Goal: Task Accomplishment & Management: Complete application form

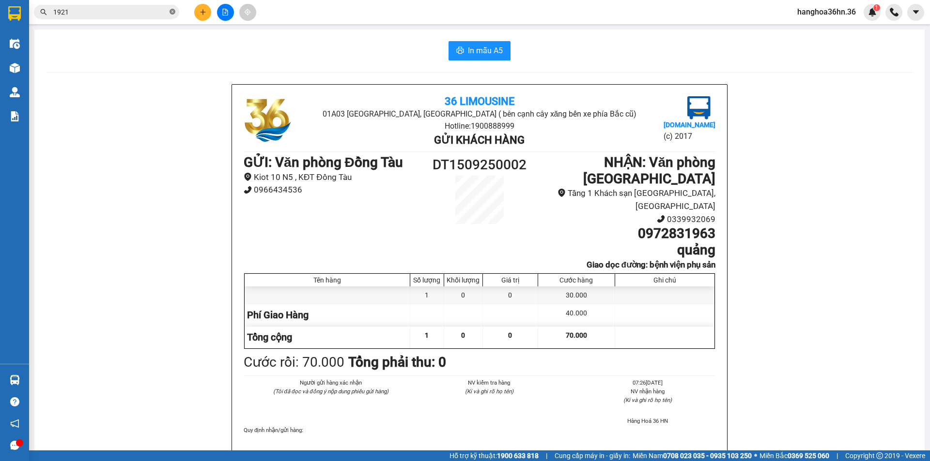
click at [173, 14] on icon "close-circle" at bounding box center [172, 12] width 6 height 6
click at [203, 12] on icon "plus" at bounding box center [202, 12] width 5 height 0
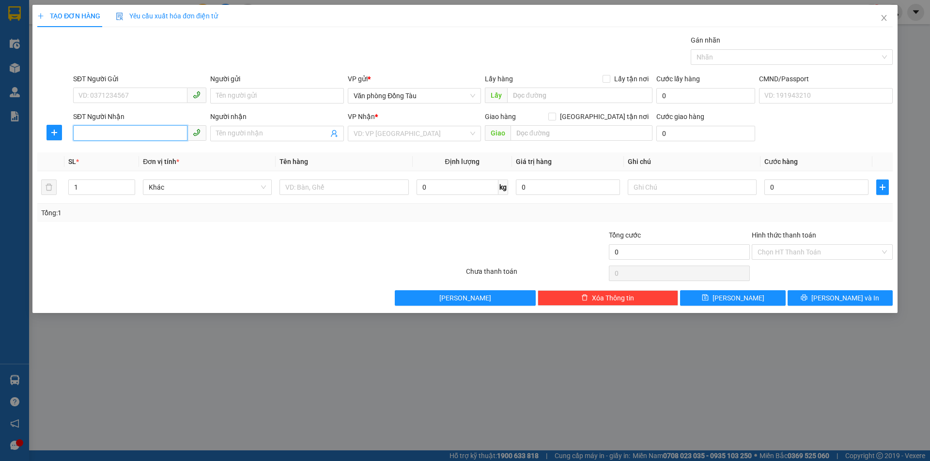
click at [145, 129] on input "SĐT Người Nhận" at bounding box center [130, 132] width 114 height 15
type input "0932460666"
click at [132, 155] on div "0932460666 - HẢI" at bounding box center [140, 153] width 122 height 11
type input "HẢI"
type input "ĐIỆN LỰC THANH HOÁ"
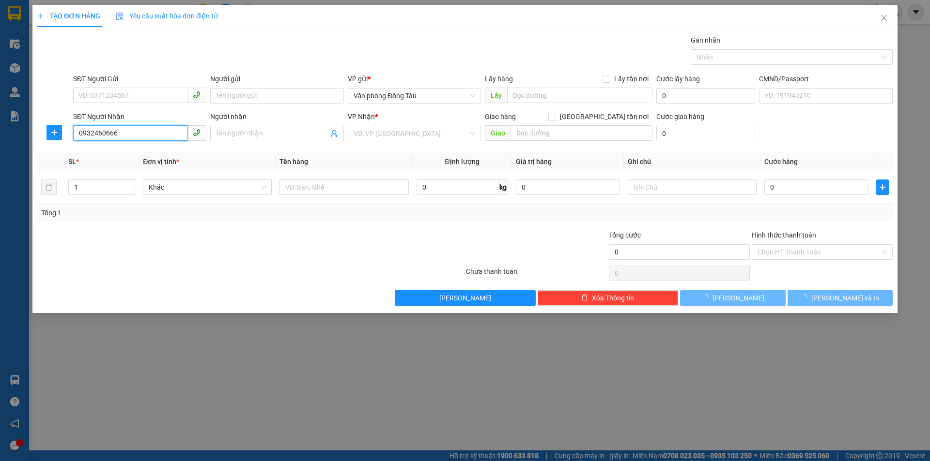
type input "40.000"
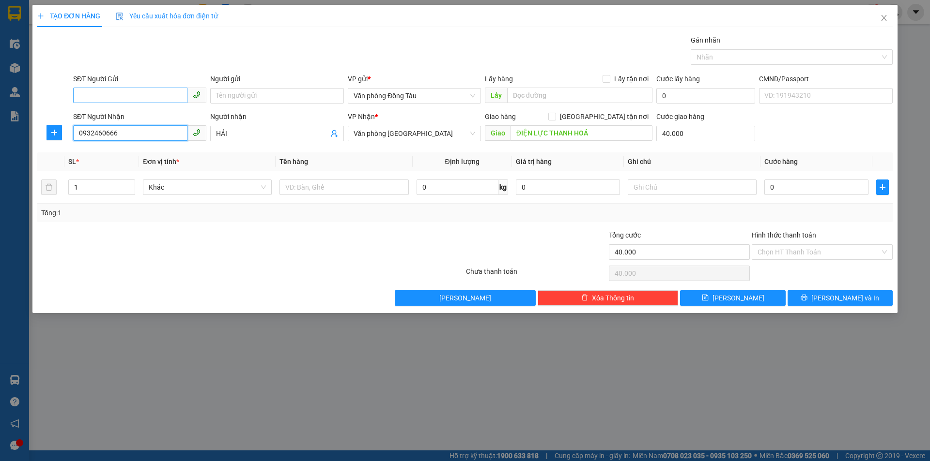
type input "0932460666"
click at [136, 96] on input "SĐT Người Gửi" at bounding box center [130, 95] width 114 height 15
type input "09633804796"
click at [305, 93] on input "Người gửi" at bounding box center [276, 95] width 133 height 15
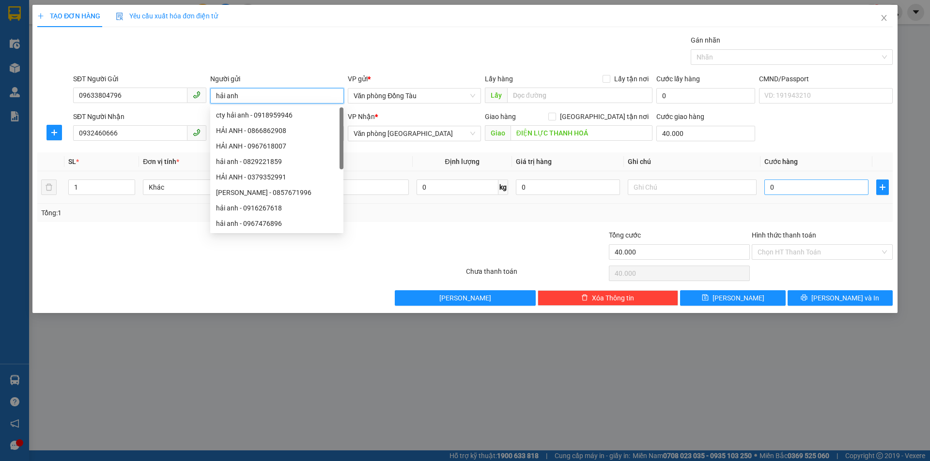
type input "hải anh"
click at [789, 189] on input "0" at bounding box center [816, 187] width 104 height 15
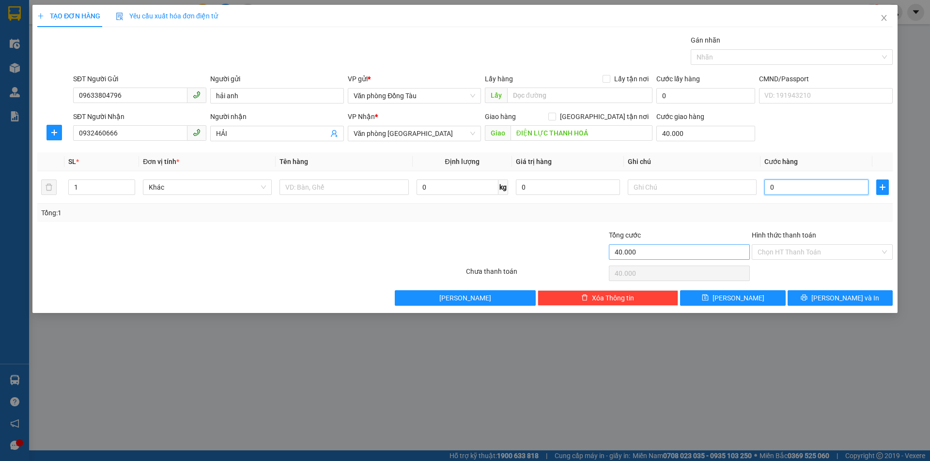
type input "3"
type input "40.003"
type input "30"
type input "40.030"
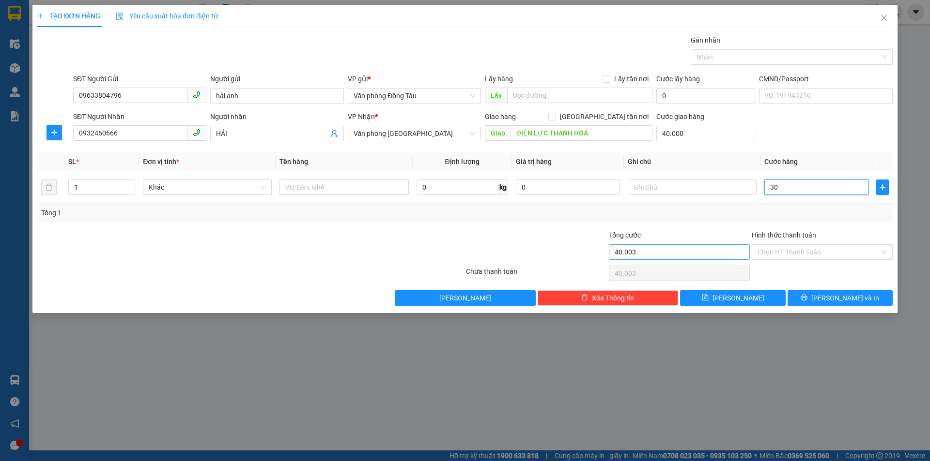
type input "40.030"
type input "300"
type input "40.300"
type input "3.000"
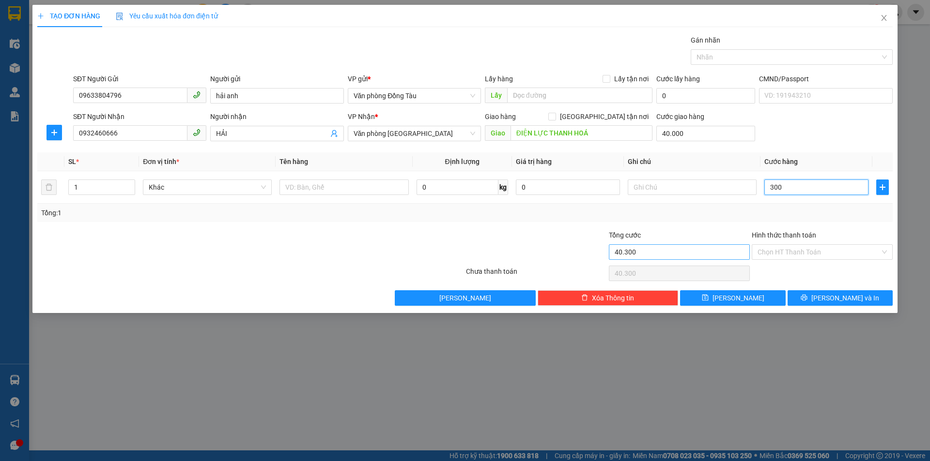
type input "43.000"
type input "30.000"
type input "70.000"
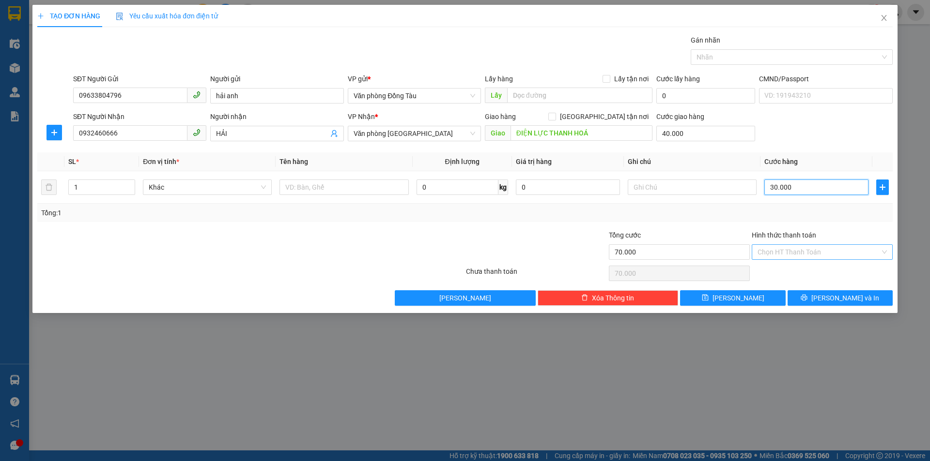
type input "30.000"
click at [811, 250] on input "Hình thức thanh toán" at bounding box center [818, 252] width 122 height 15
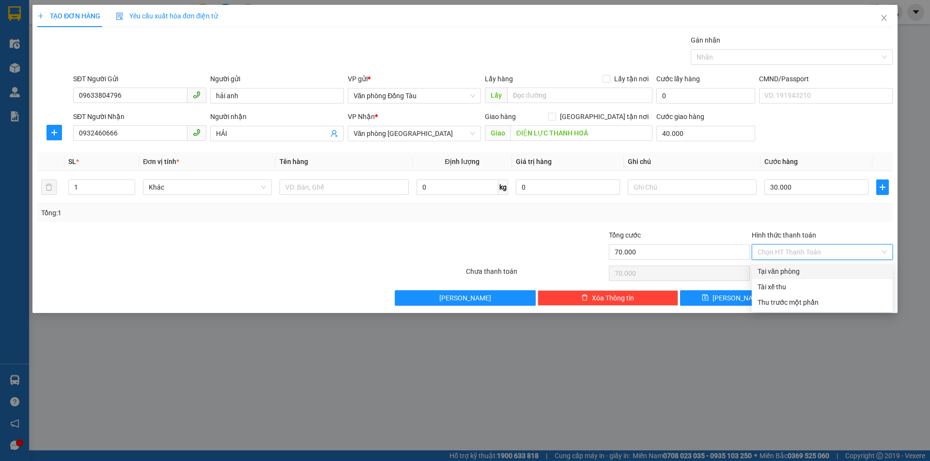
click at [795, 269] on div "Tại văn phòng" at bounding box center [821, 271] width 129 height 11
type input "0"
click at [815, 295] on button "[PERSON_NAME] và In" at bounding box center [839, 297] width 105 height 15
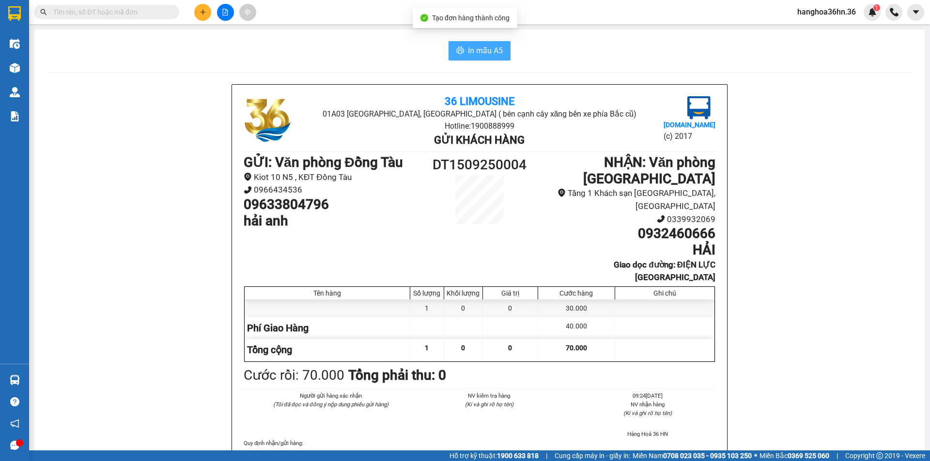
click at [474, 50] on span "In mẫu A5" at bounding box center [485, 51] width 35 height 12
click at [461, 48] on button "In mẫu A5" at bounding box center [479, 50] width 62 height 19
click at [200, 14] on icon "plus" at bounding box center [202, 12] width 7 height 7
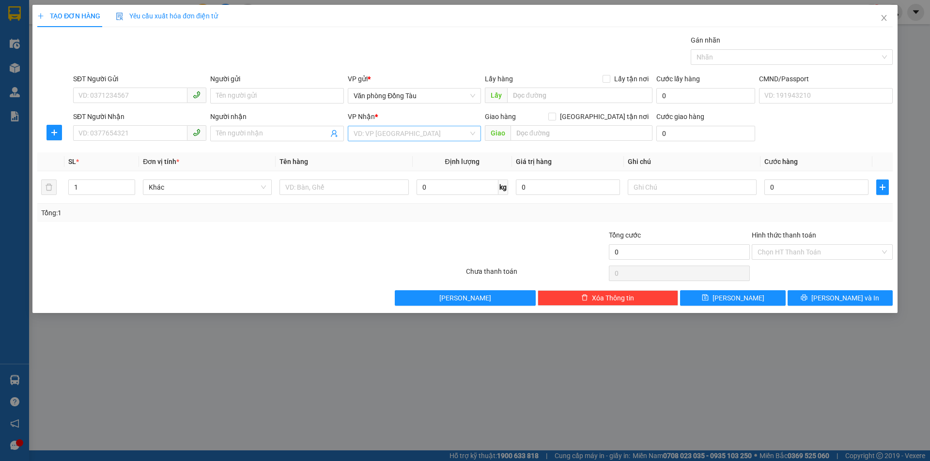
click at [370, 131] on input "search" at bounding box center [410, 133] width 115 height 15
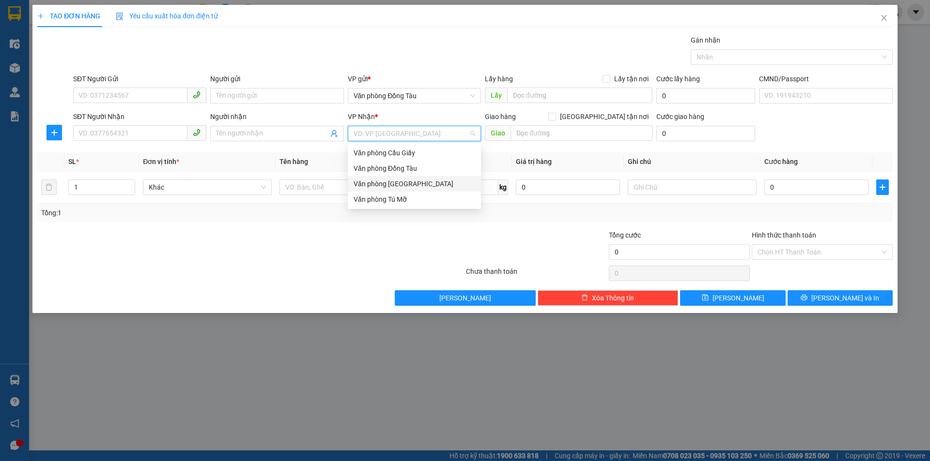
click at [403, 182] on div "Văn phòng [GEOGRAPHIC_DATA]" at bounding box center [414, 184] width 122 height 11
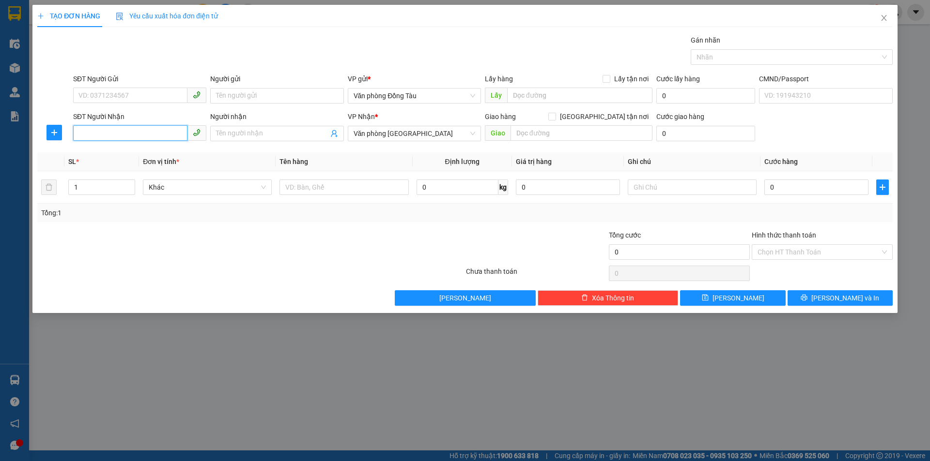
click at [150, 136] on input "SĐT Người Nhận" at bounding box center [130, 132] width 114 height 15
click at [97, 150] on div "0979745656 - a hiệp" at bounding box center [140, 153] width 122 height 11
type input "0979745656"
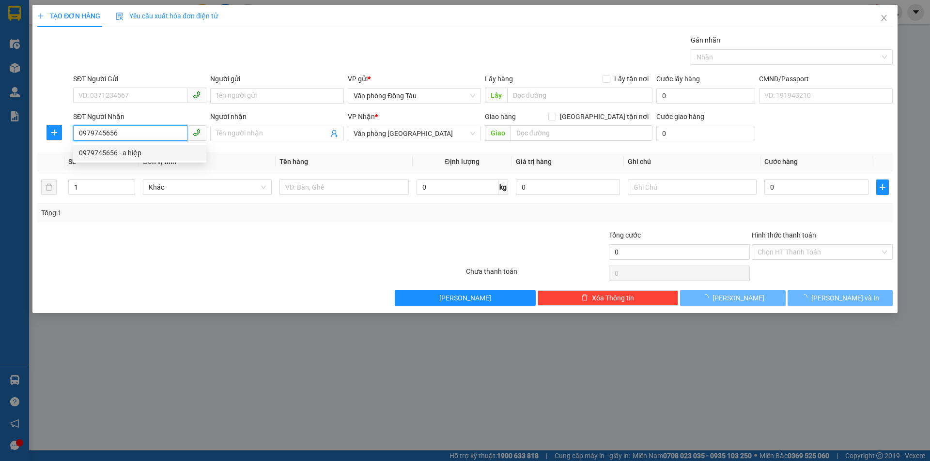
type input "a hiệp"
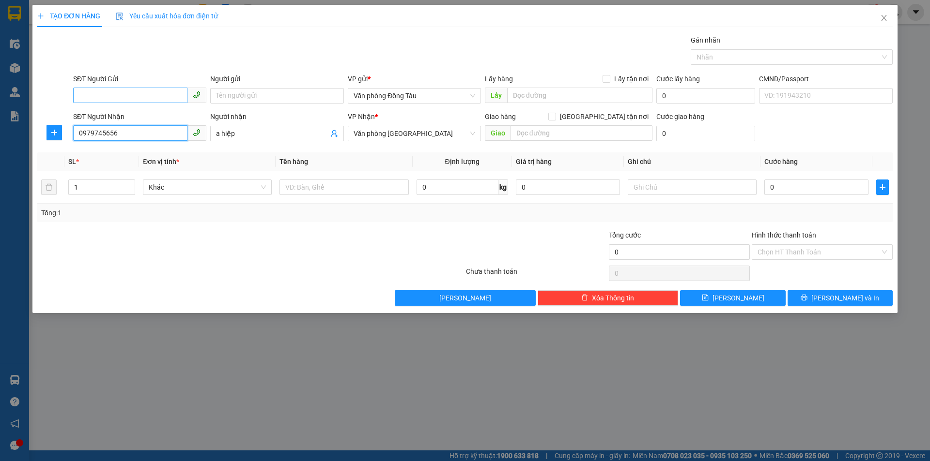
type input "0979745656"
click at [112, 100] on input "SĐT Người Gửi" at bounding box center [130, 95] width 114 height 15
type input "0964733723"
click at [240, 100] on input "Người gửi" at bounding box center [276, 95] width 133 height 15
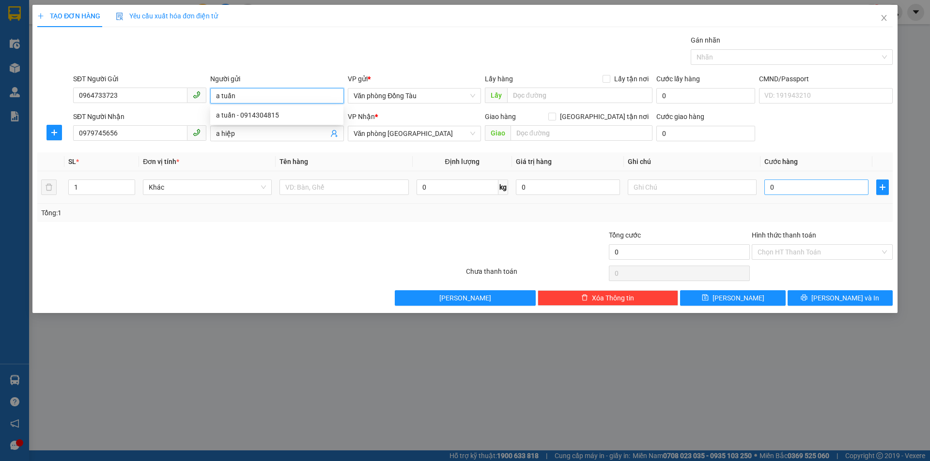
type input "a tuấn"
click at [781, 188] on input "0" at bounding box center [816, 187] width 104 height 15
type input "3"
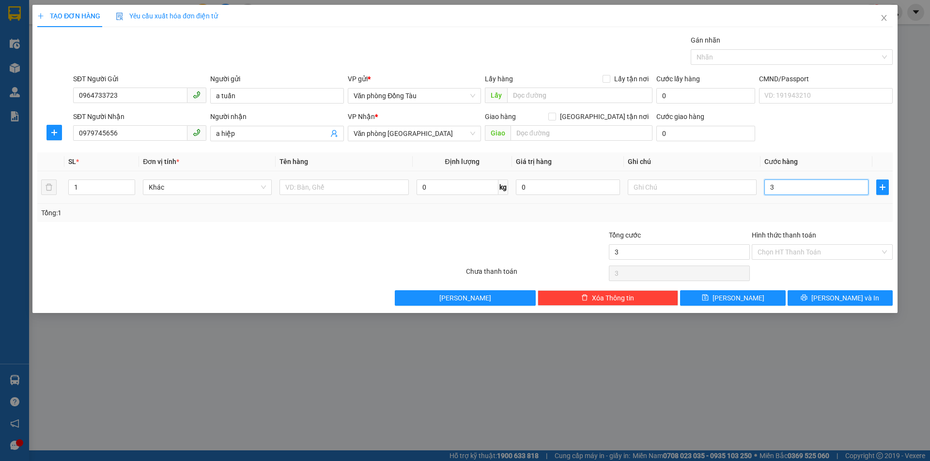
type input "30"
type input "300"
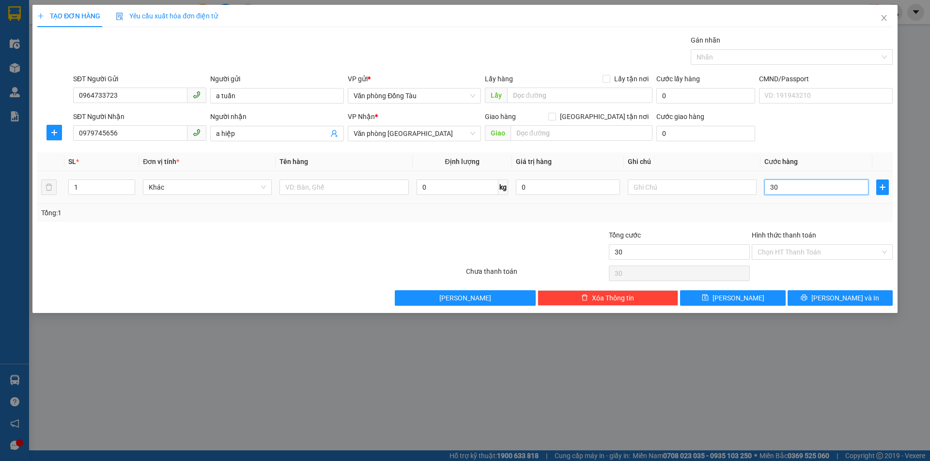
type input "300"
type input "3.000"
type input "30.000"
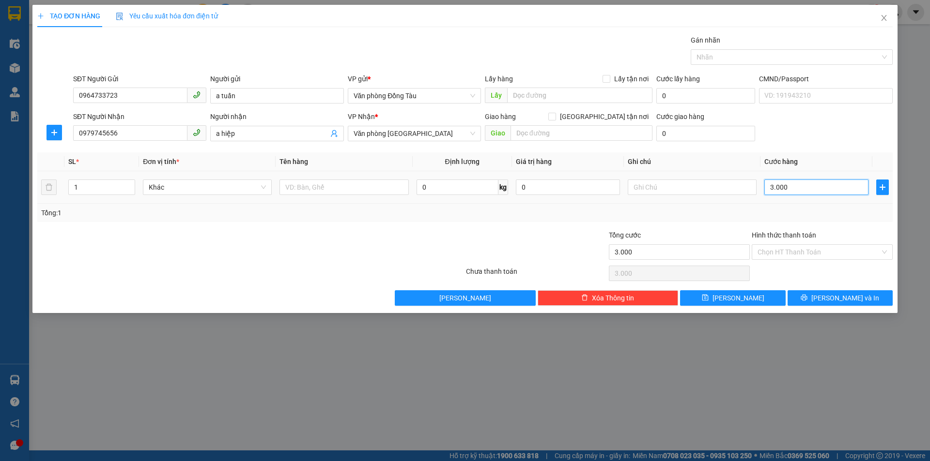
type input "30.000"
click at [831, 301] on button "[PERSON_NAME] và In" at bounding box center [839, 297] width 105 height 15
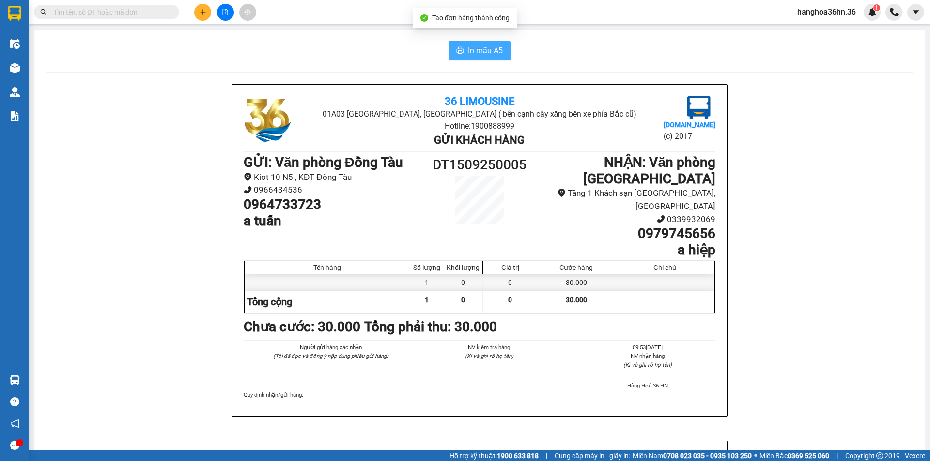
click at [488, 54] on span "In mẫu A5" at bounding box center [485, 51] width 35 height 12
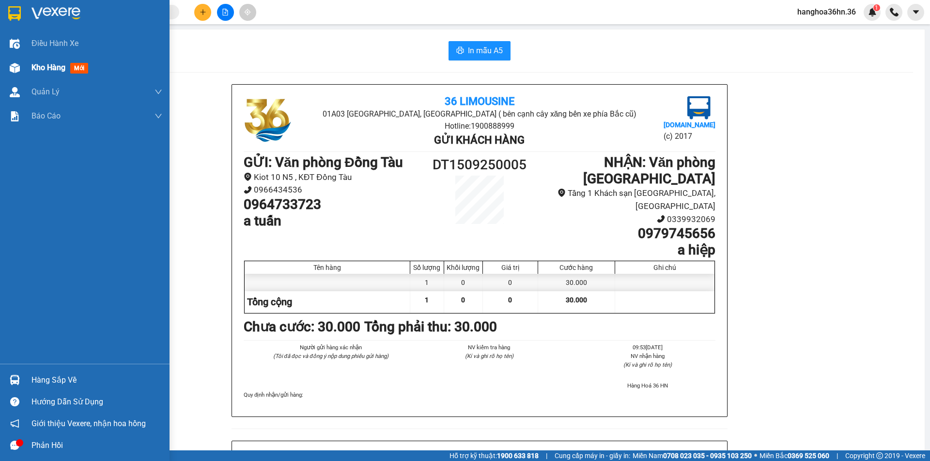
click at [56, 66] on span "Kho hàng" at bounding box center [48, 67] width 34 height 9
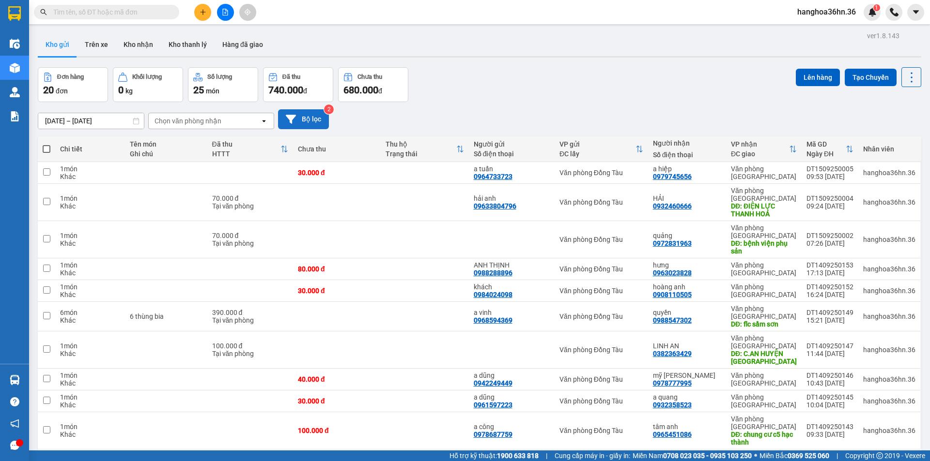
click at [294, 120] on icon at bounding box center [291, 119] width 10 height 10
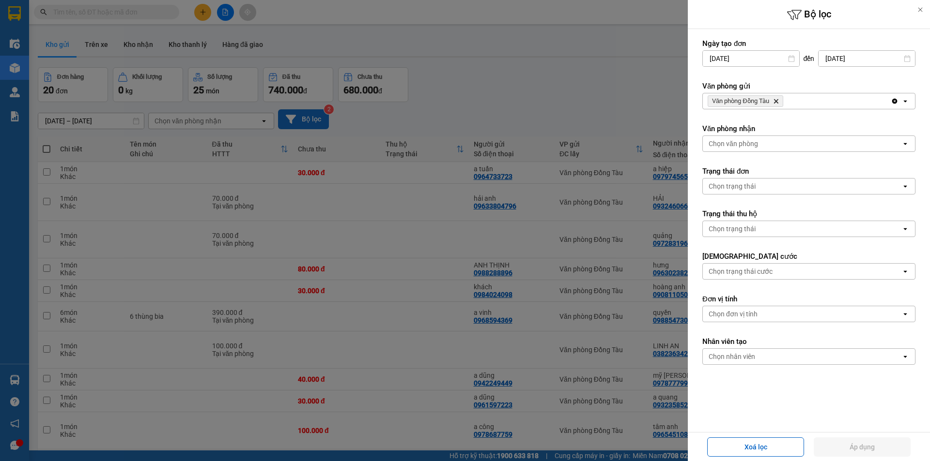
click at [899, 96] on div "Clear all open" at bounding box center [902, 100] width 24 height 15
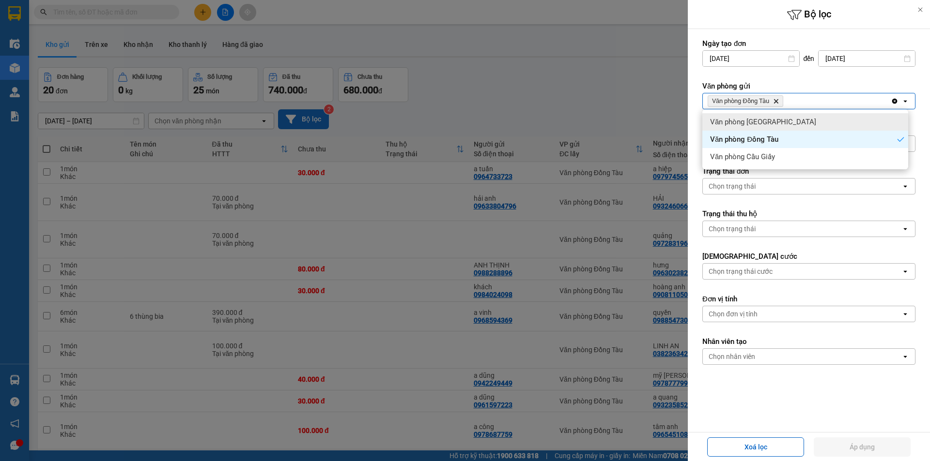
click at [816, 122] on div "Văn phòng [GEOGRAPHIC_DATA]" at bounding box center [805, 121] width 206 height 17
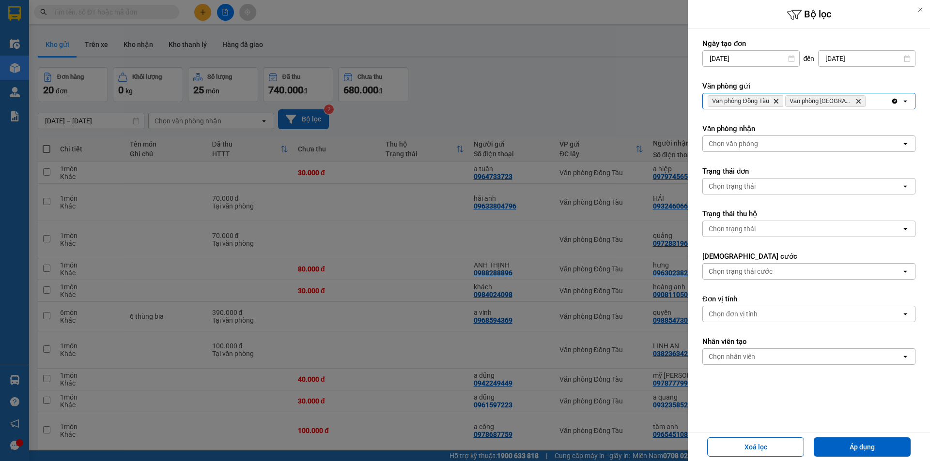
click at [901, 99] on icon "open" at bounding box center [905, 101] width 8 height 8
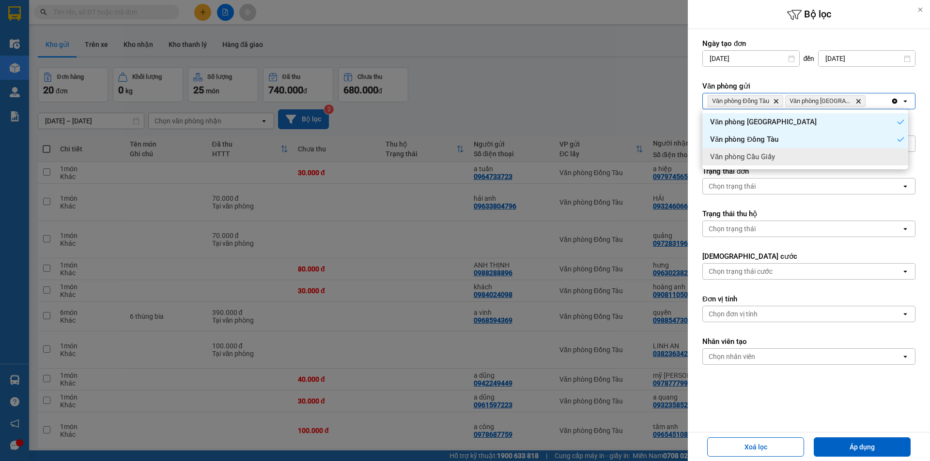
click at [817, 155] on div "Văn phòng Cầu Giấy" at bounding box center [805, 156] width 206 height 17
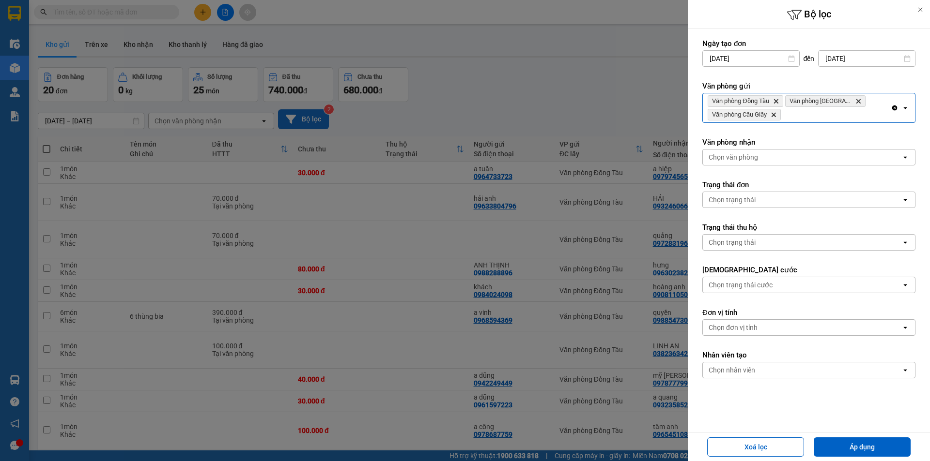
click at [831, 58] on input "[DATE]" at bounding box center [866, 58] width 96 height 15
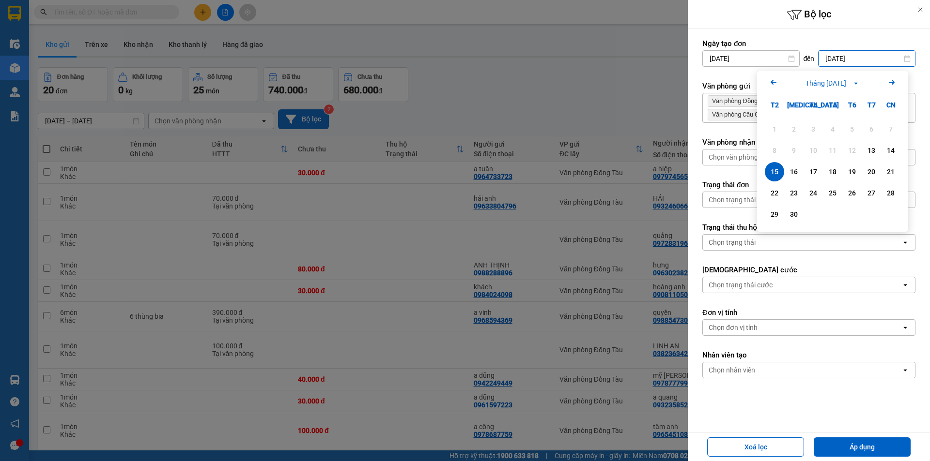
click at [897, 150] on div "14" at bounding box center [890, 150] width 19 height 19
type input "[DATE]"
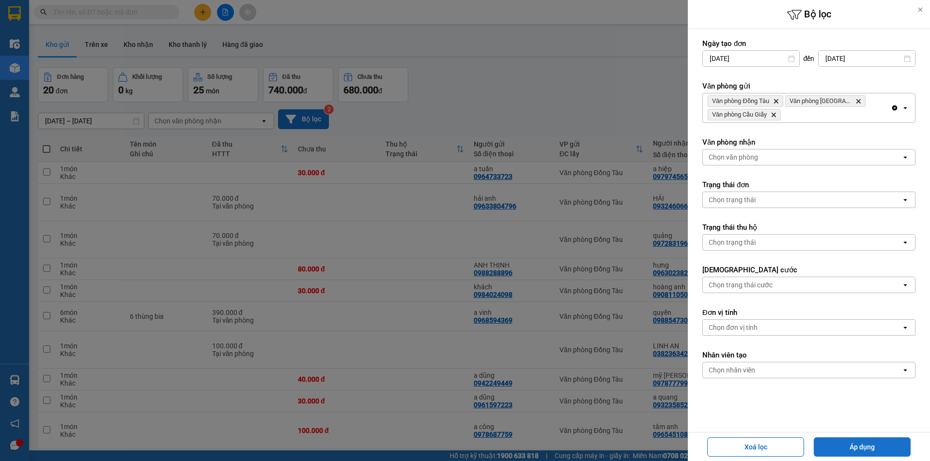
click at [861, 443] on button "Áp dụng" at bounding box center [861, 447] width 97 height 19
type input "[DATE] – [DATE]"
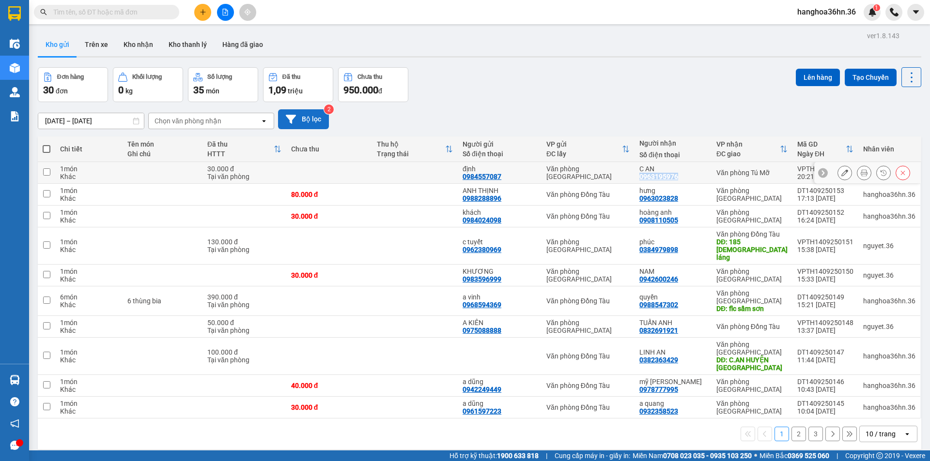
drag, startPoint x: 688, startPoint y: 177, endPoint x: 648, endPoint y: 177, distance: 40.2
click at [648, 177] on div "C AN 0963195976" at bounding box center [672, 172] width 67 height 15
checkbox input "true"
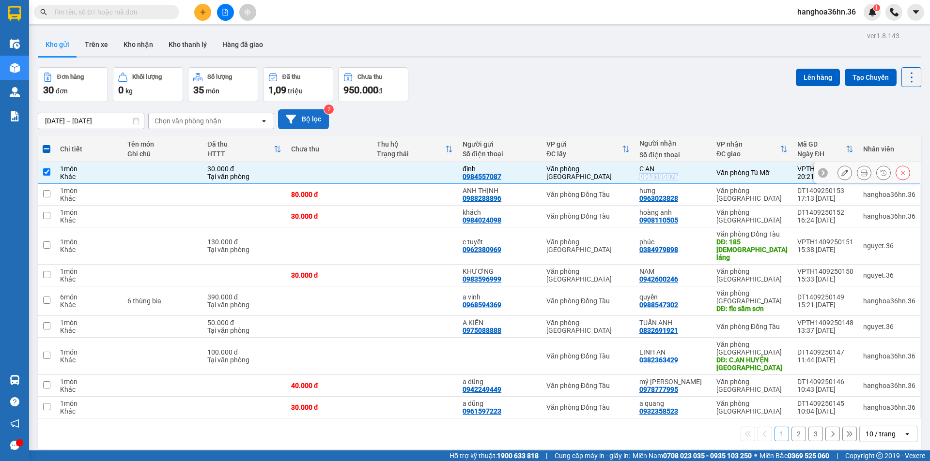
copy div "0963195976"
drag, startPoint x: 688, startPoint y: 200, endPoint x: 650, endPoint y: 201, distance: 37.8
click at [650, 201] on div "hưng 0963023828" at bounding box center [672, 194] width 67 height 15
checkbox input "true"
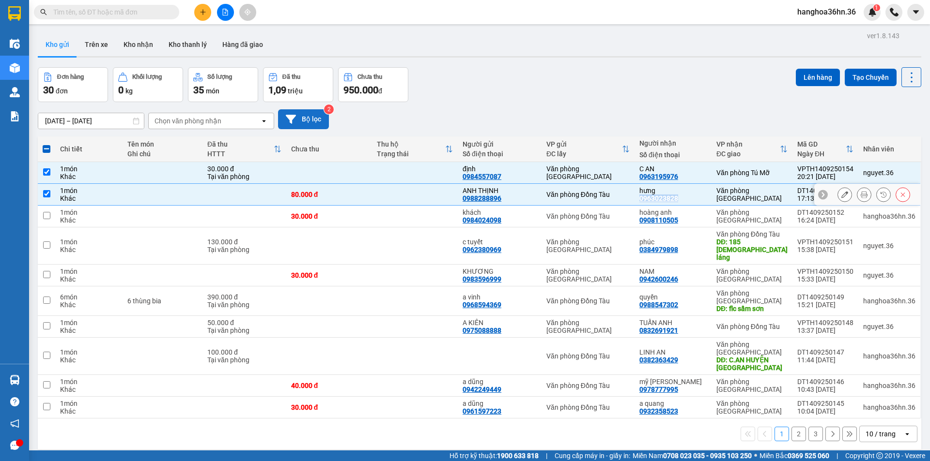
copy div "0963023828"
click at [297, 118] on button "Bộ lọc" at bounding box center [303, 119] width 51 height 20
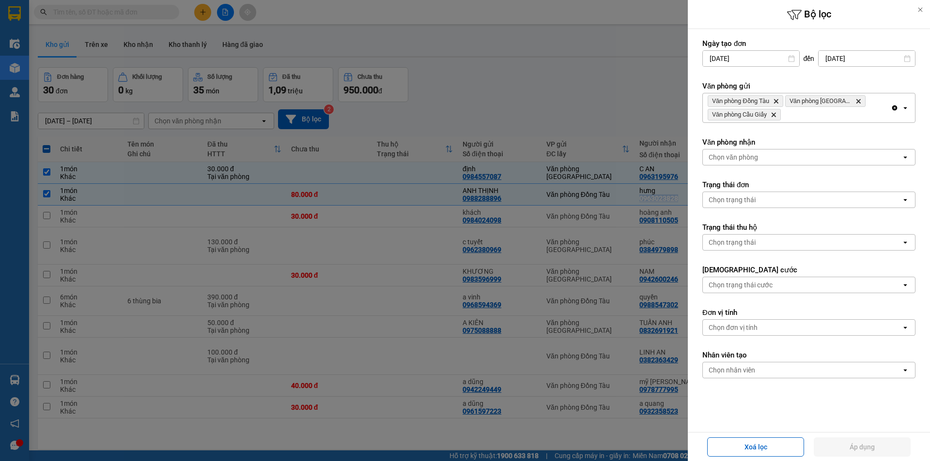
click at [835, 55] on input "[DATE]" at bounding box center [866, 58] width 96 height 15
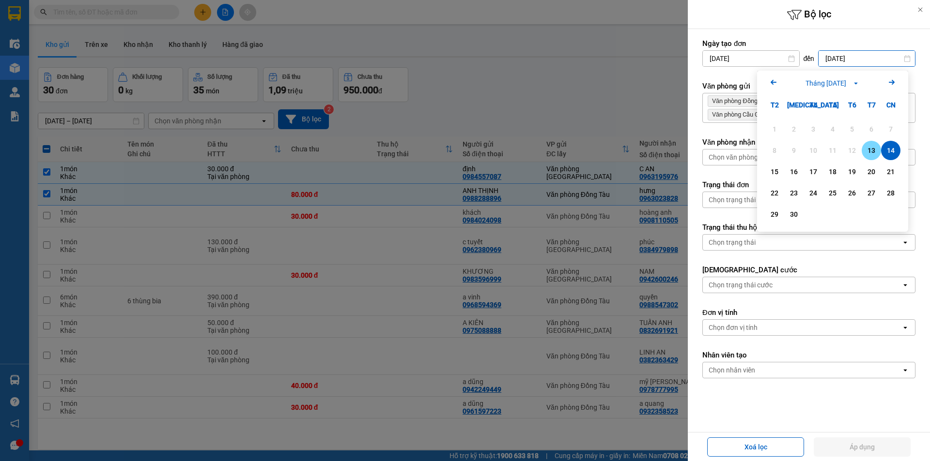
click at [870, 154] on div "13" at bounding box center [871, 151] width 14 height 12
type input "[DATE]"
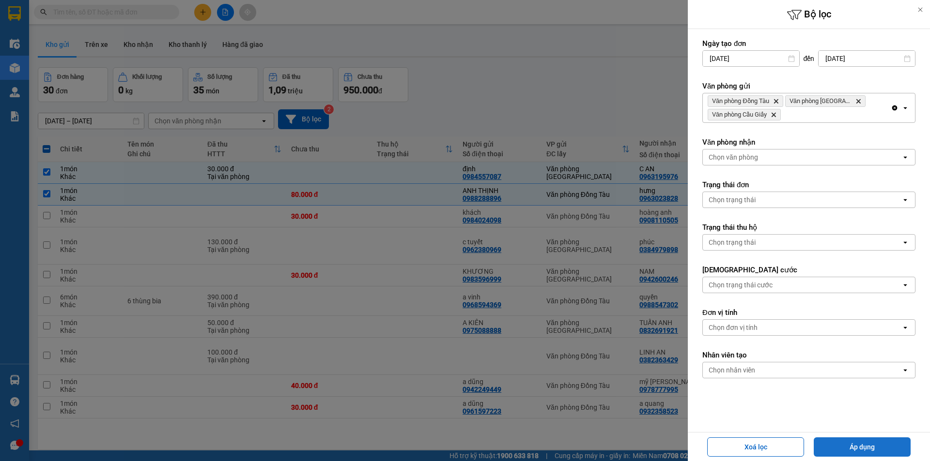
click at [872, 446] on button "Áp dụng" at bounding box center [861, 447] width 97 height 19
type input "[DATE] – [DATE]"
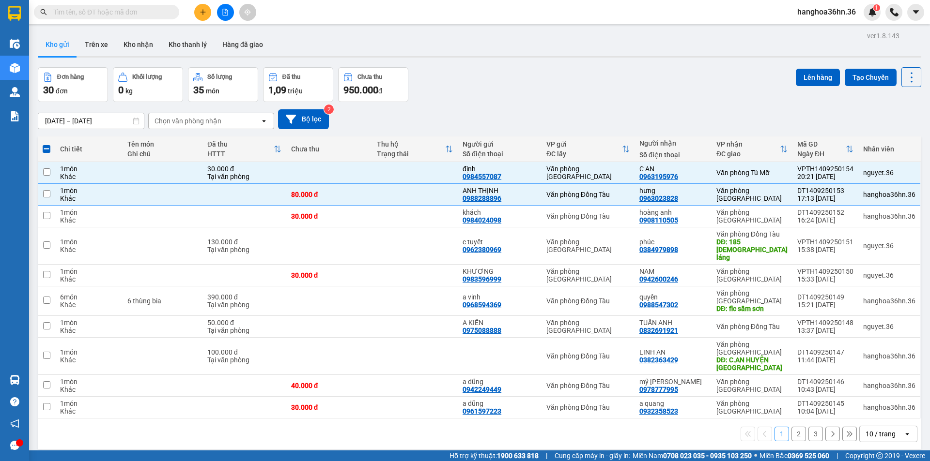
checkbox input "false"
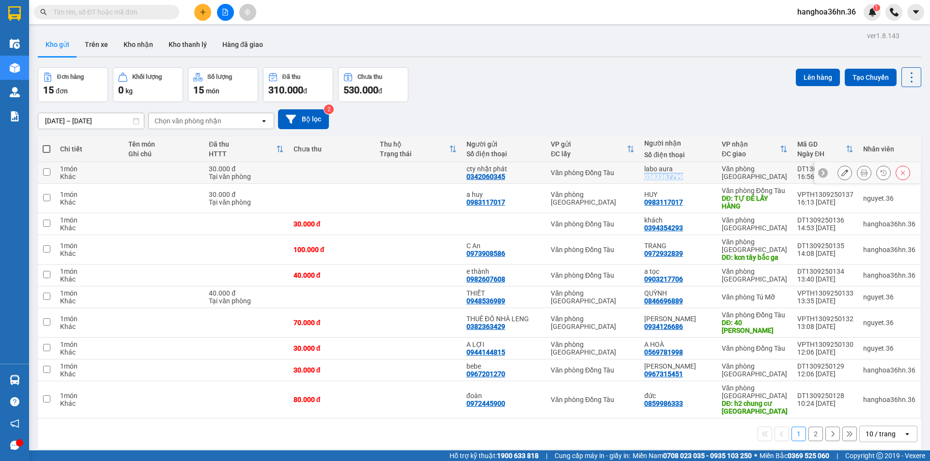
drag, startPoint x: 687, startPoint y: 175, endPoint x: 648, endPoint y: 177, distance: 39.3
click at [648, 177] on div "labo aura 0583367799" at bounding box center [678, 172] width 68 height 15
checkbox input "true"
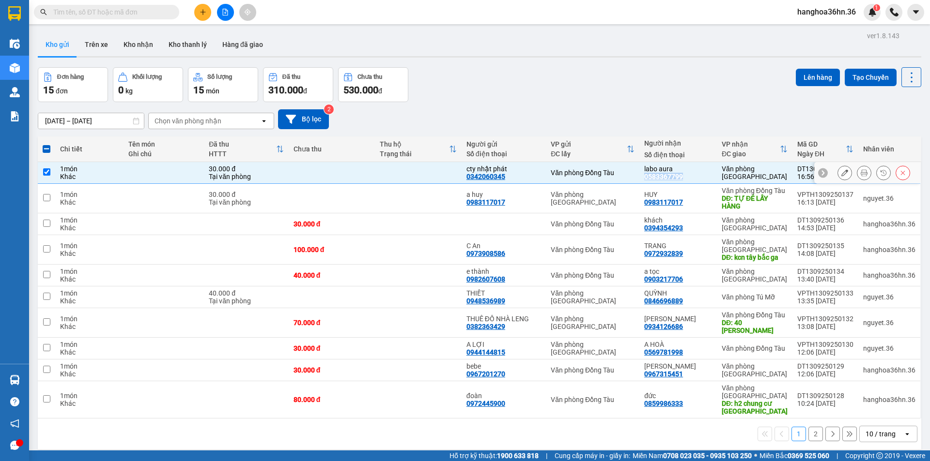
copy div "0583367799"
drag, startPoint x: 685, startPoint y: 202, endPoint x: 647, endPoint y: 201, distance: 38.3
click at [647, 201] on td "HUY 0983117017" at bounding box center [677, 199] width 77 height 30
checkbox input "true"
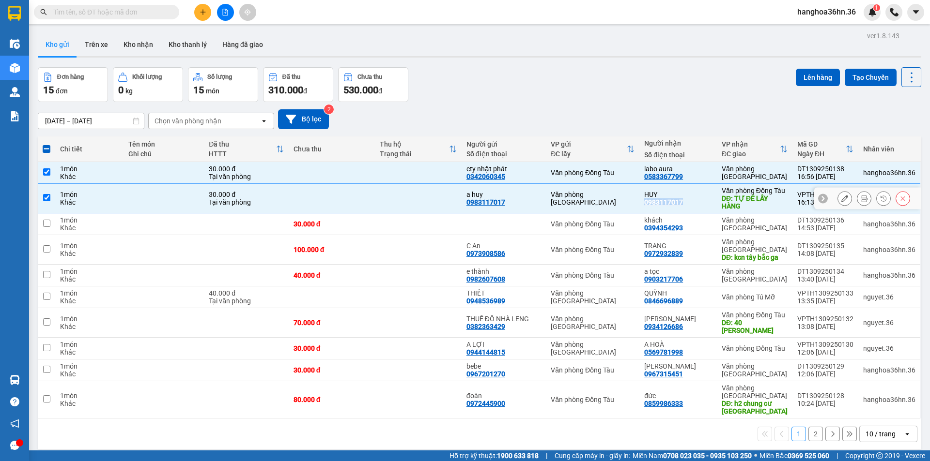
copy div "0983117017"
drag, startPoint x: 688, startPoint y: 226, endPoint x: 648, endPoint y: 230, distance: 39.5
click at [648, 230] on div "khách 0394354293" at bounding box center [678, 223] width 68 height 15
checkbox input "true"
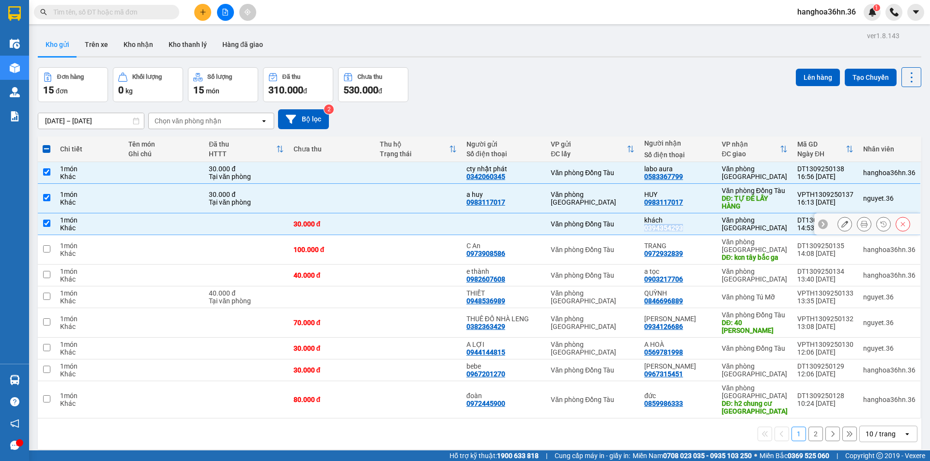
copy div "0394354293"
drag, startPoint x: 689, startPoint y: 256, endPoint x: 647, endPoint y: 257, distance: 42.6
click at [647, 257] on td "TRANG 0972932839" at bounding box center [677, 250] width 77 height 30
checkbox input "true"
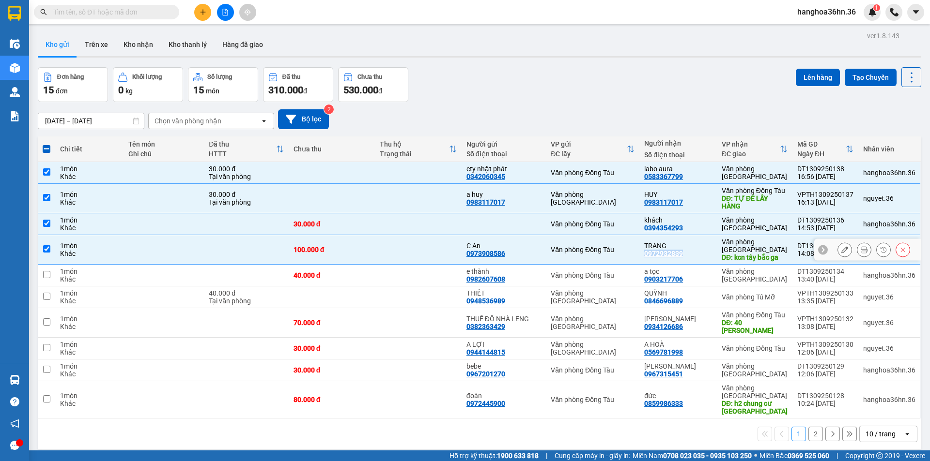
copy div "0972932839"
drag, startPoint x: 688, startPoint y: 280, endPoint x: 645, endPoint y: 281, distance: 42.6
click at [645, 281] on td "a tọc 0903217706" at bounding box center [677, 276] width 77 height 22
checkbox input "true"
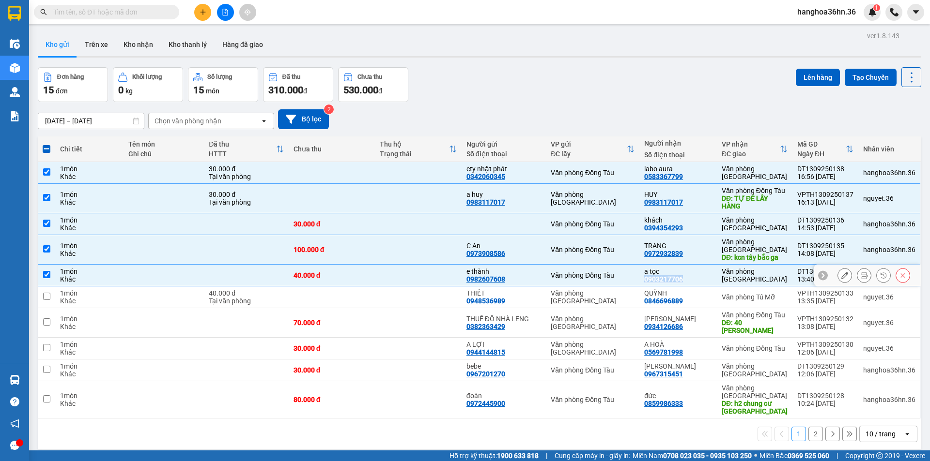
copy div "0903217706"
drag, startPoint x: 681, startPoint y: 301, endPoint x: 661, endPoint y: 299, distance: 20.4
click at [661, 299] on div "0846696889" at bounding box center [663, 301] width 39 height 8
click at [708, 306] on td "QUỲNH 0846696889" at bounding box center [677, 298] width 77 height 22
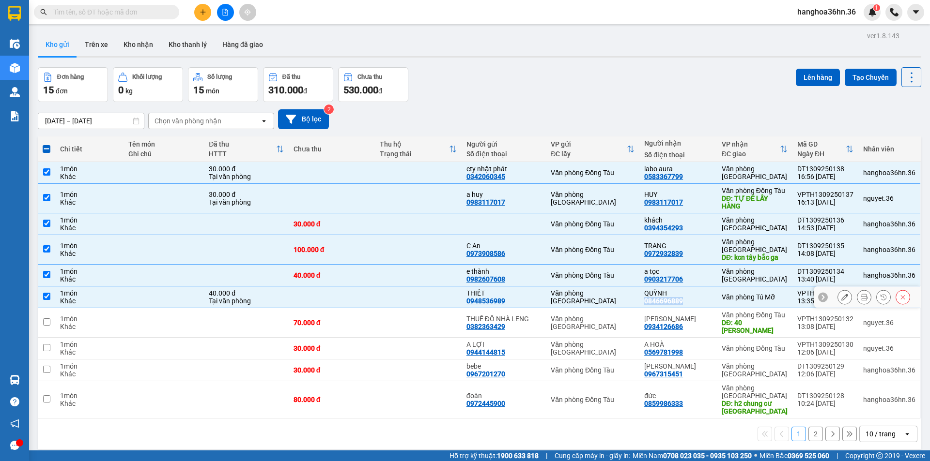
drag, startPoint x: 694, startPoint y: 301, endPoint x: 647, endPoint y: 301, distance: 47.0
click at [647, 301] on td "QUỲNH 0846696889" at bounding box center [677, 298] width 77 height 22
checkbox input "false"
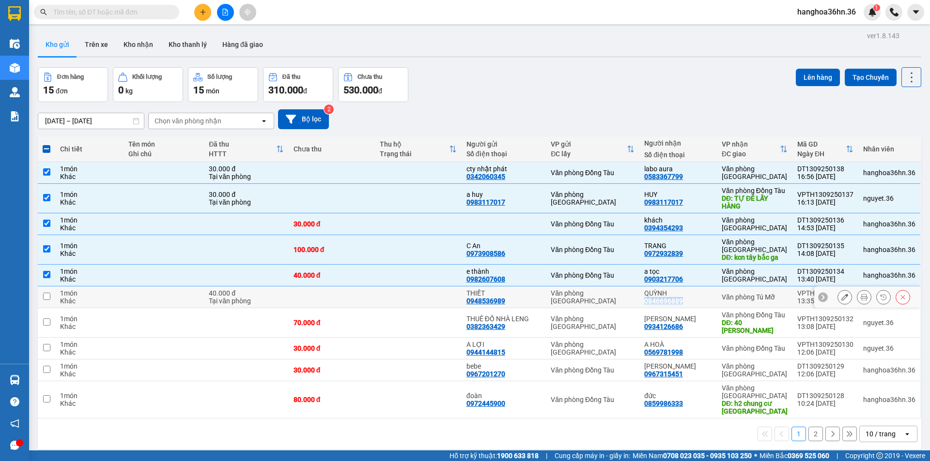
copy div "0846696889"
drag, startPoint x: 363, startPoint y: 270, endPoint x: 365, endPoint y: 260, distance: 10.4
click at [364, 270] on td "40.000 đ" at bounding box center [332, 276] width 87 height 22
checkbox input "false"
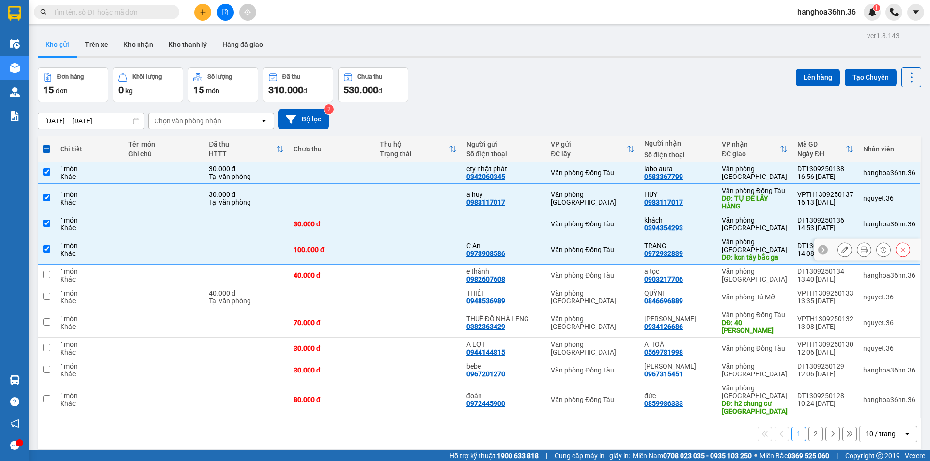
click at [367, 246] on div "100.000 đ" at bounding box center [331, 250] width 77 height 8
checkbox input "false"
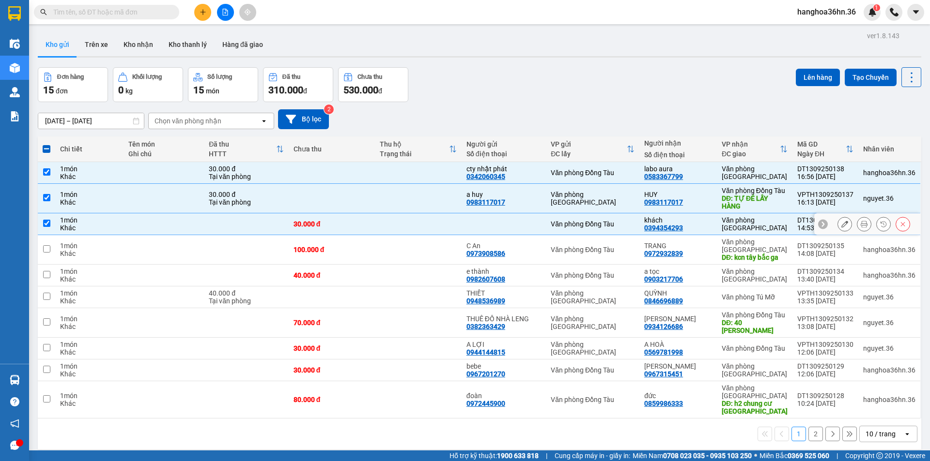
click at [368, 208] on td at bounding box center [332, 199] width 87 height 30
checkbox input "false"
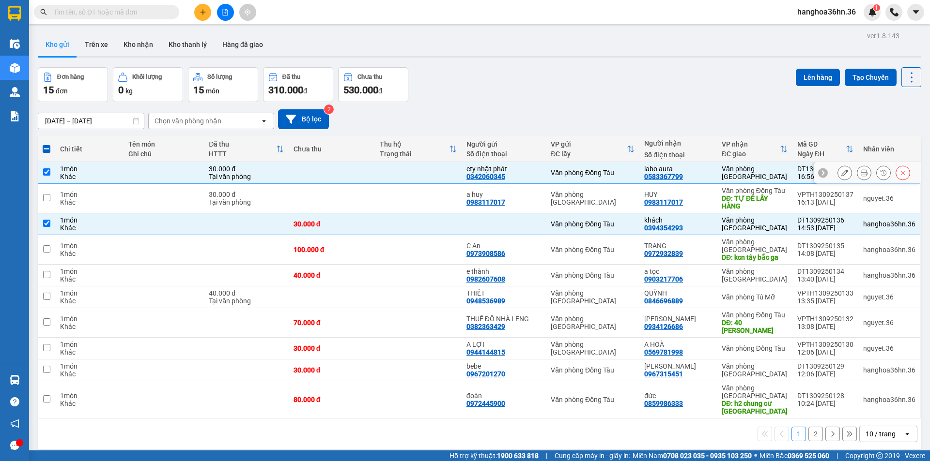
click at [371, 171] on td at bounding box center [332, 173] width 87 height 22
checkbox input "false"
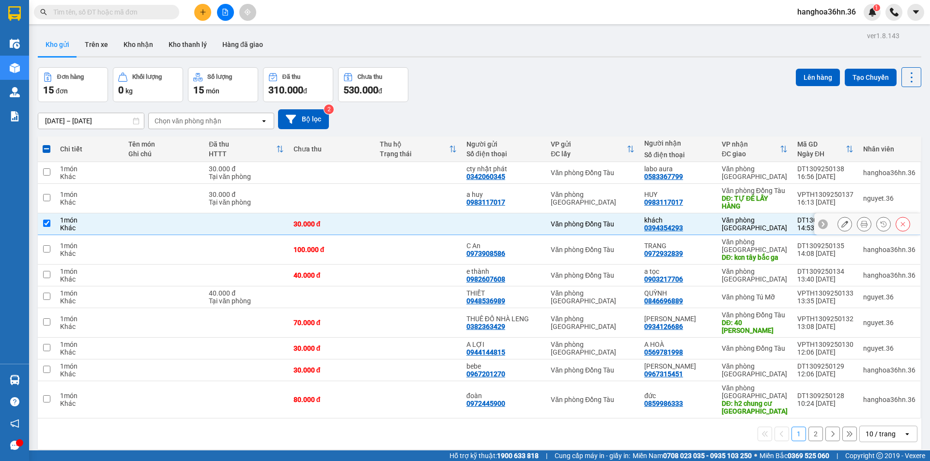
click at [367, 223] on div "30.000 đ" at bounding box center [331, 224] width 77 height 8
checkbox input "false"
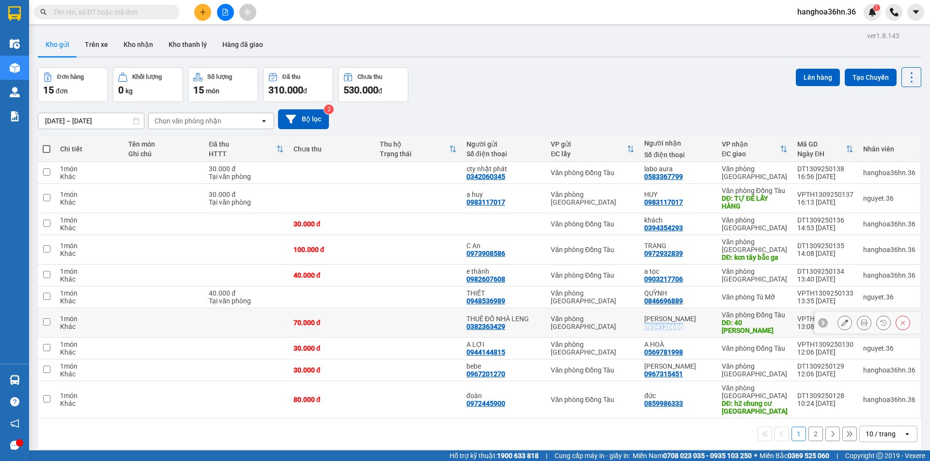
drag, startPoint x: 688, startPoint y: 326, endPoint x: 663, endPoint y: 327, distance: 25.2
click at [650, 327] on div "[PERSON_NAME] 0934126686" at bounding box center [678, 322] width 68 height 15
checkbox input "true"
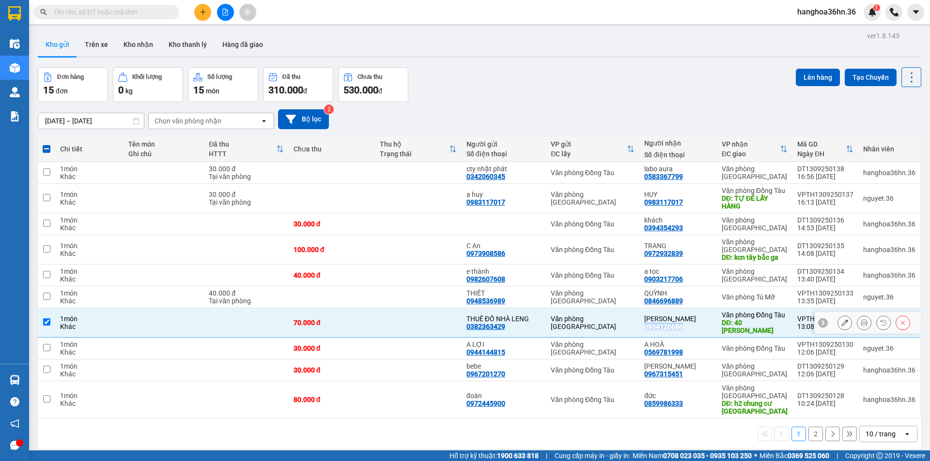
copy div "0934126686"
drag, startPoint x: 687, startPoint y: 351, endPoint x: 649, endPoint y: 352, distance: 37.8
click at [649, 352] on div "A HOÀ 0569781998" at bounding box center [678, 348] width 68 height 15
checkbox input "true"
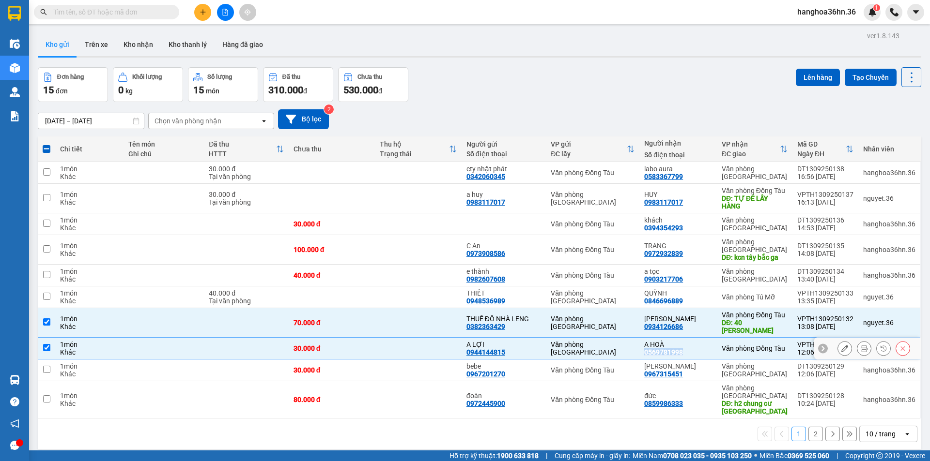
copy div "0569781998"
drag, startPoint x: 686, startPoint y: 373, endPoint x: 648, endPoint y: 373, distance: 37.8
click at [648, 372] on div "lan phương 0967315451" at bounding box center [678, 370] width 68 height 15
checkbox input "true"
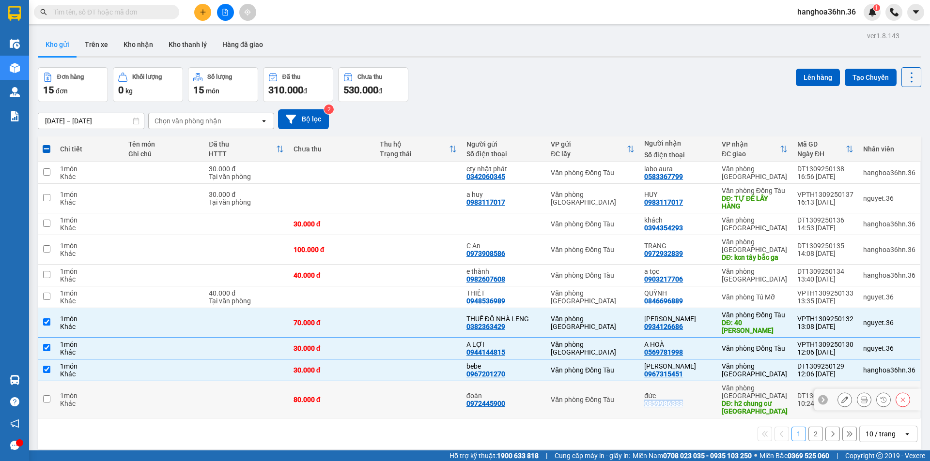
drag, startPoint x: 688, startPoint y: 403, endPoint x: 648, endPoint y: 407, distance: 40.4
click at [648, 407] on div "đức 0859986333" at bounding box center [678, 399] width 68 height 15
checkbox input "true"
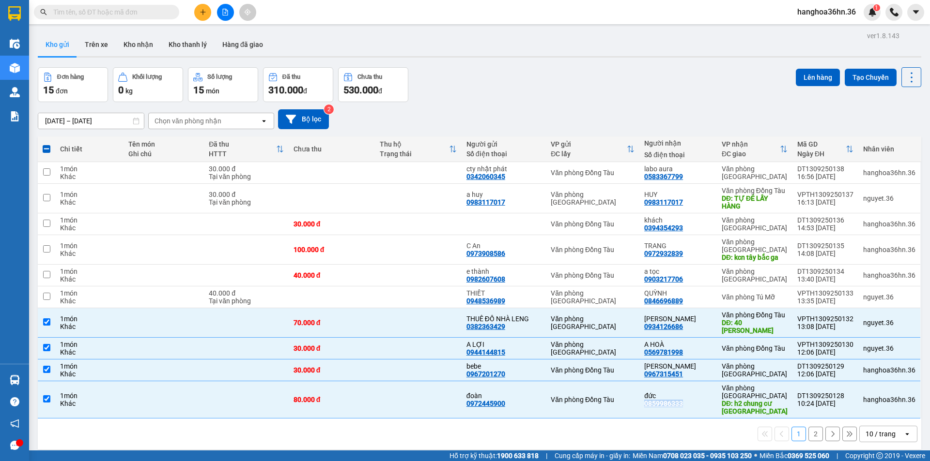
click at [808, 431] on button "2" at bounding box center [815, 434] width 15 height 15
checkbox input "false"
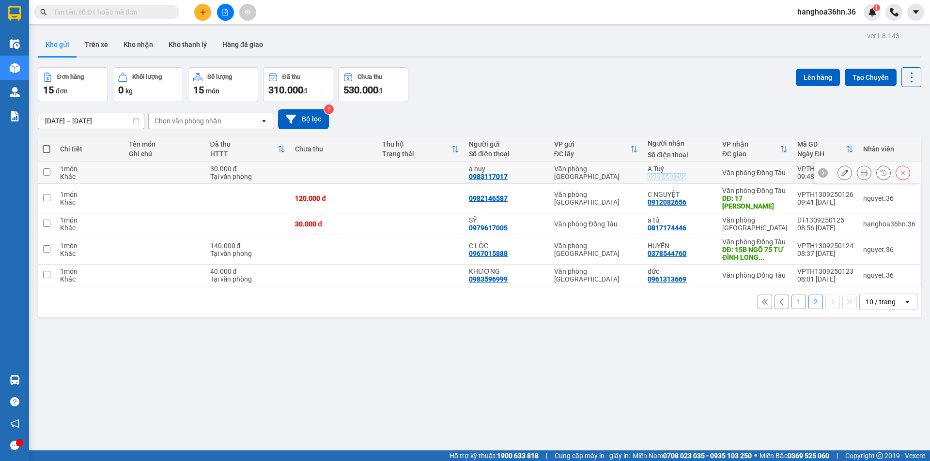
drag, startPoint x: 687, startPoint y: 176, endPoint x: 650, endPoint y: 176, distance: 36.8
click at [650, 176] on div "A Tuỳ 0389440299" at bounding box center [679, 172] width 65 height 15
checkbox input "true"
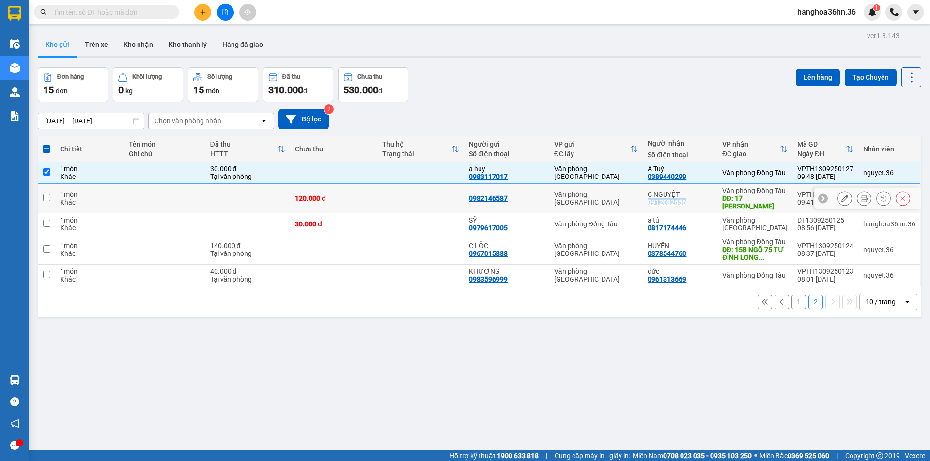
drag, startPoint x: 689, startPoint y: 201, endPoint x: 652, endPoint y: 202, distance: 37.8
click at [645, 201] on td "C NGUYỆT 0912082656" at bounding box center [679, 199] width 75 height 30
checkbox input "true"
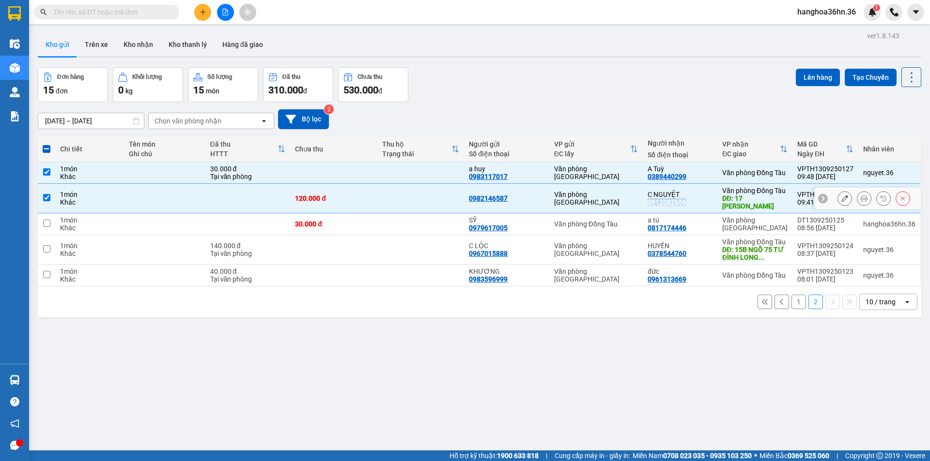
click at [841, 197] on icon at bounding box center [844, 198] width 7 height 7
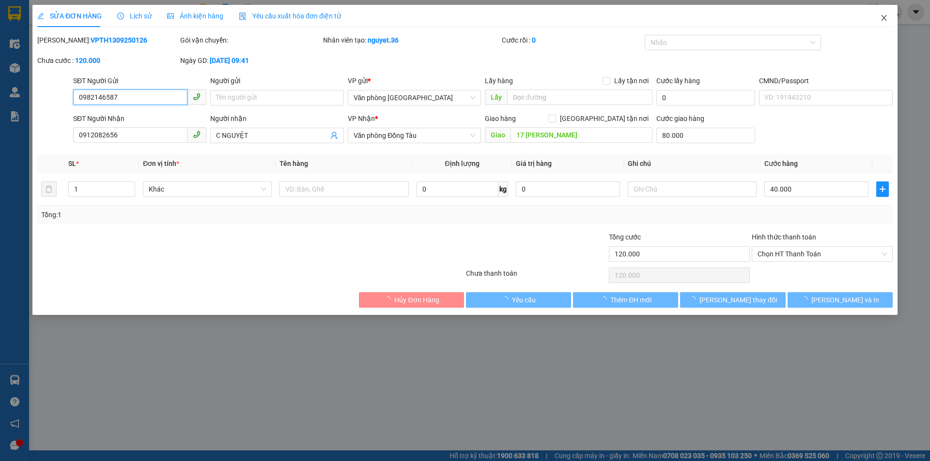
type input "0982146587"
type input "0912082656"
type input "C NGUYỆT"
type input "17 [PERSON_NAME]"
type input "80.000"
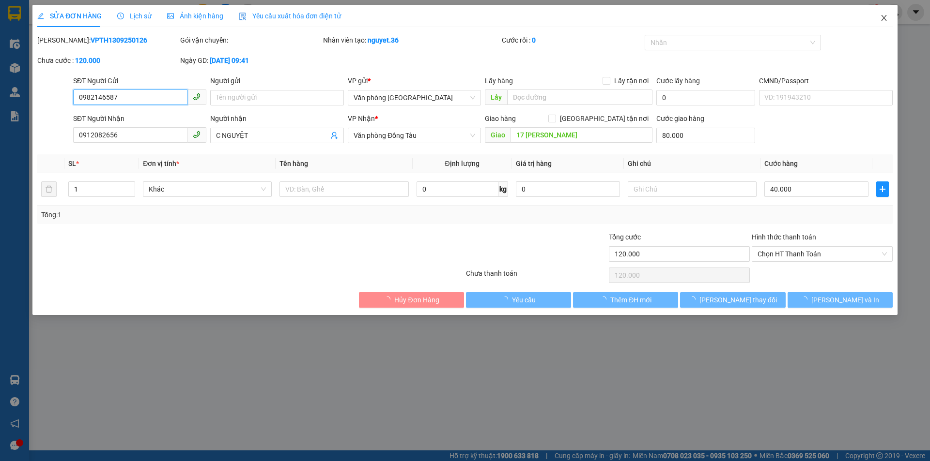
type input "120.000"
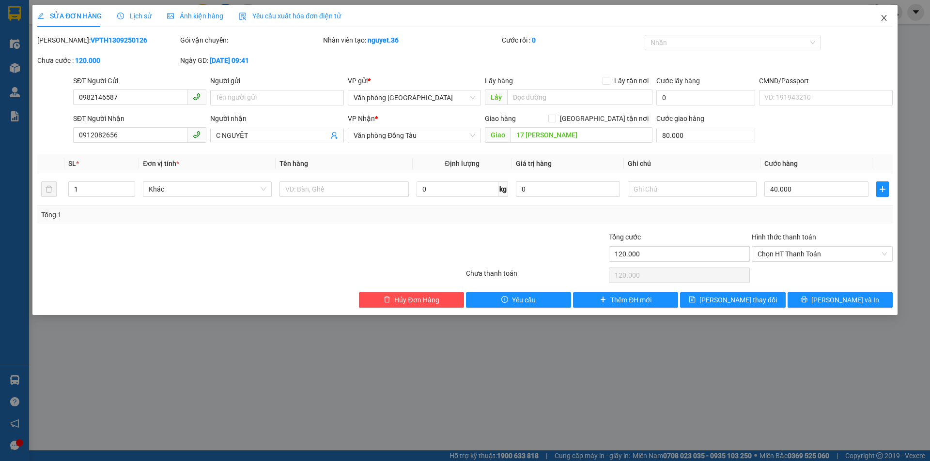
click at [883, 20] on icon "close" at bounding box center [883, 18] width 5 height 6
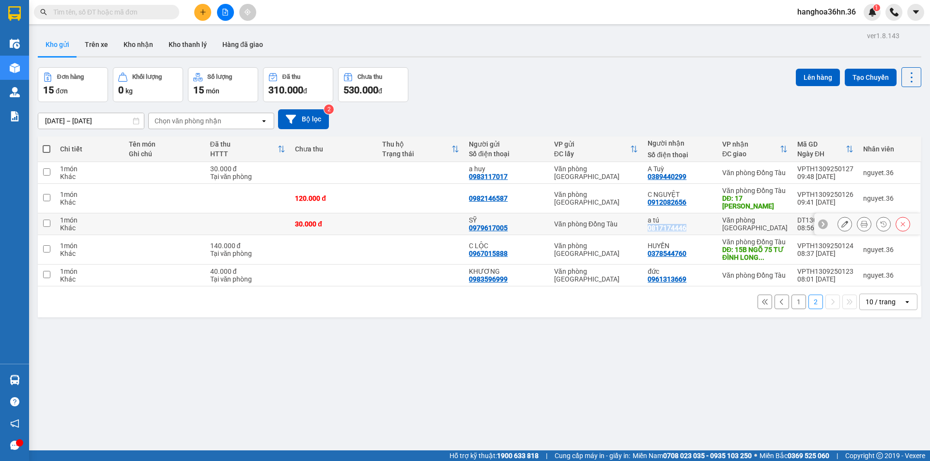
drag, startPoint x: 687, startPoint y: 228, endPoint x: 647, endPoint y: 226, distance: 39.3
click at [647, 226] on td "a tú 0817174446" at bounding box center [679, 225] width 75 height 22
checkbox input "true"
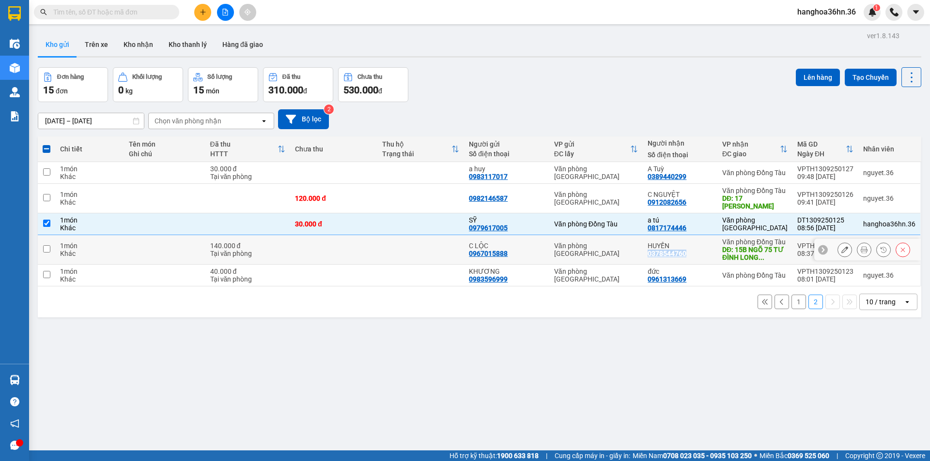
drag, startPoint x: 687, startPoint y: 252, endPoint x: 648, endPoint y: 253, distance: 38.3
click at [648, 253] on div "HUYỀN 0378544760" at bounding box center [679, 249] width 65 height 15
checkbox input "true"
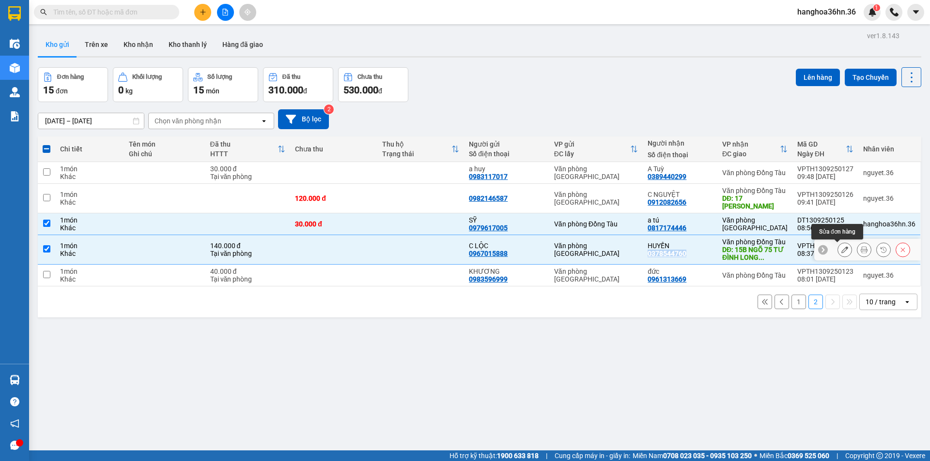
click at [841, 247] on icon at bounding box center [844, 249] width 7 height 7
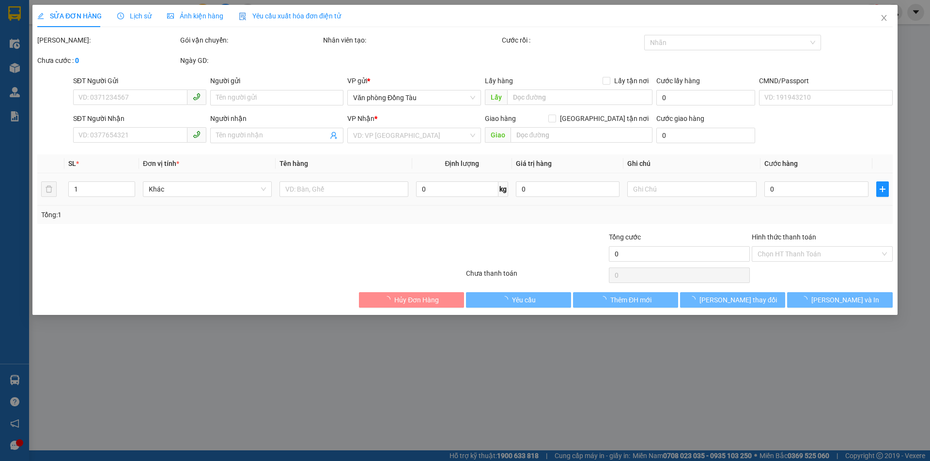
type input "0967015888"
type input "C LỘC"
type input "0378544760"
type input "HUYỀN"
type input "15B NGÕ 75 TƯ ĐÌNH LONG BIÊN"
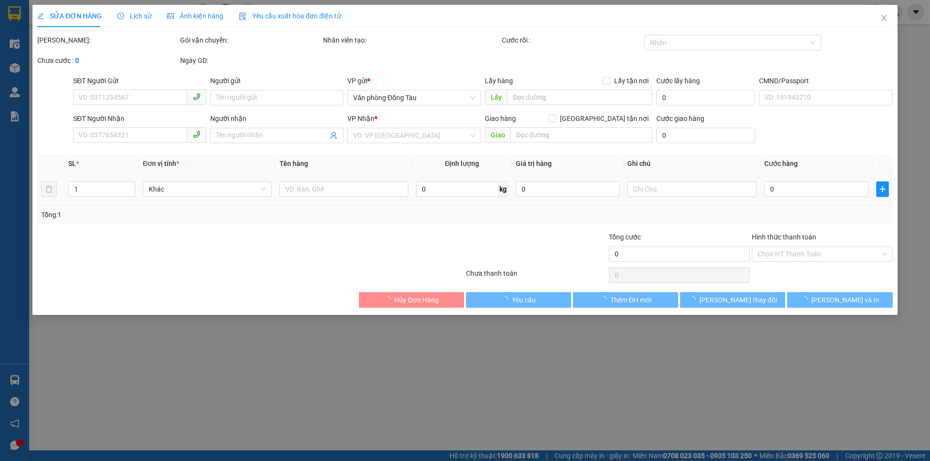
type input "100.000"
type input "140.000"
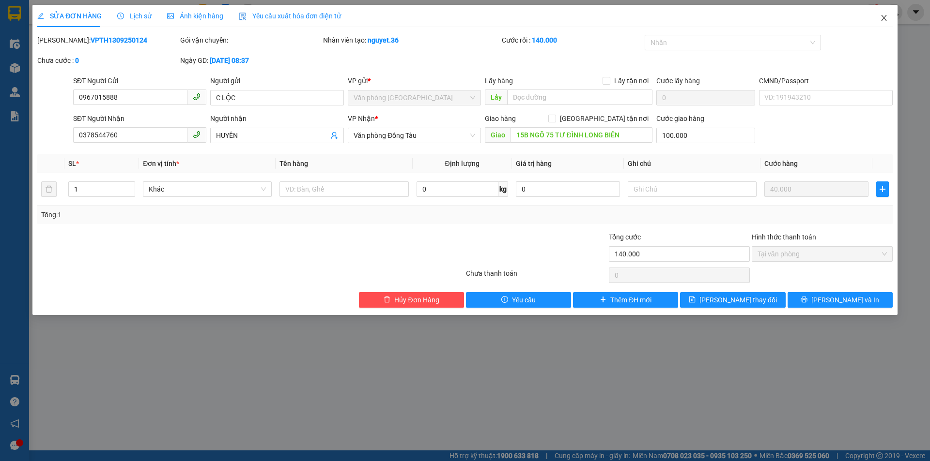
click at [883, 18] on icon "close" at bounding box center [883, 18] width 5 height 6
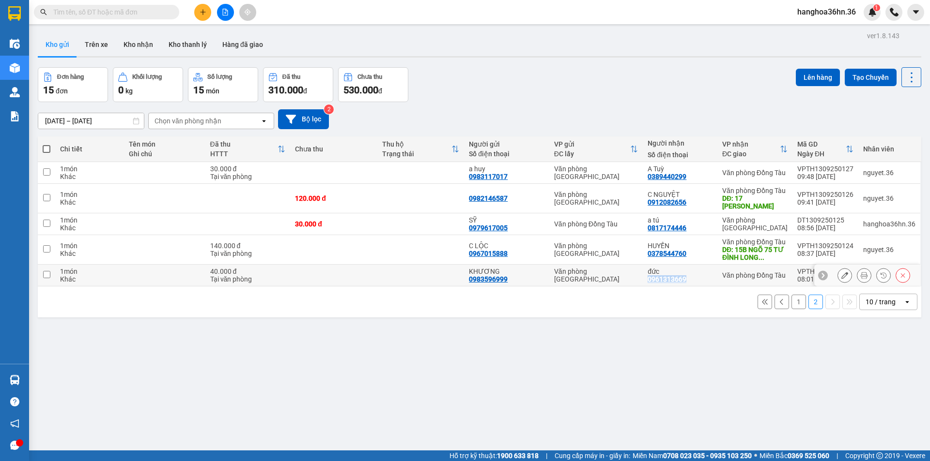
drag, startPoint x: 687, startPoint y: 280, endPoint x: 649, endPoint y: 278, distance: 38.3
click at [649, 278] on div "đức 0961313669" at bounding box center [679, 275] width 65 height 15
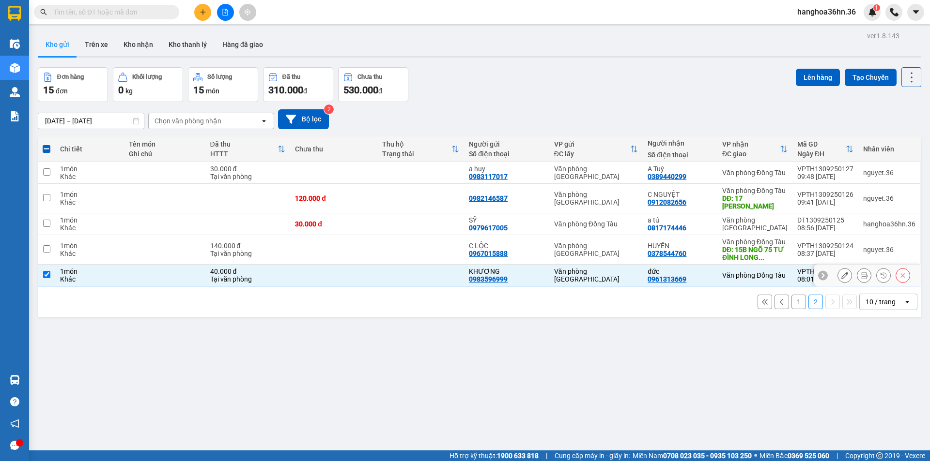
click at [336, 280] on td at bounding box center [333, 276] width 87 height 22
checkbox input "false"
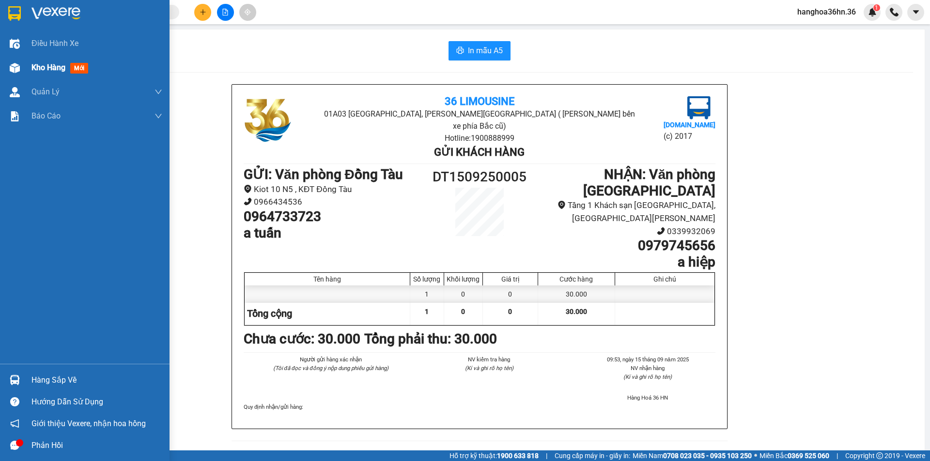
click at [42, 67] on span "Kho hàng" at bounding box center [48, 67] width 34 height 9
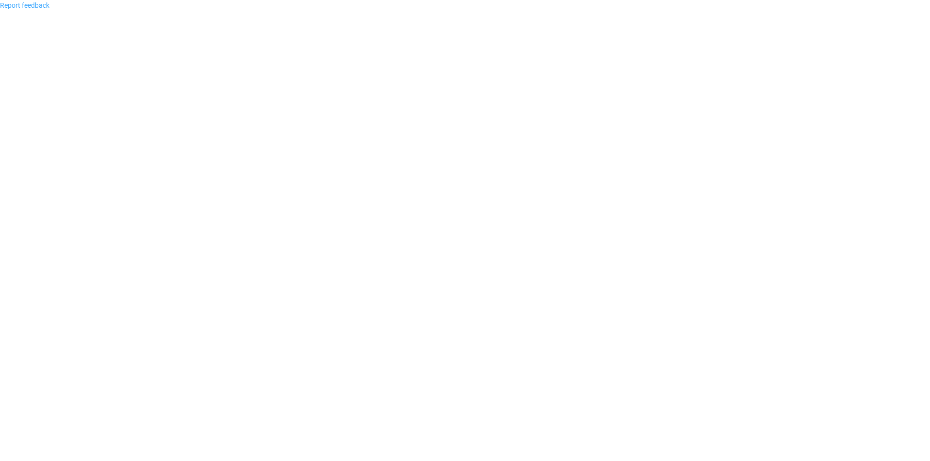
click at [15, 4] on link "Report feedback" at bounding box center [24, 5] width 49 height 8
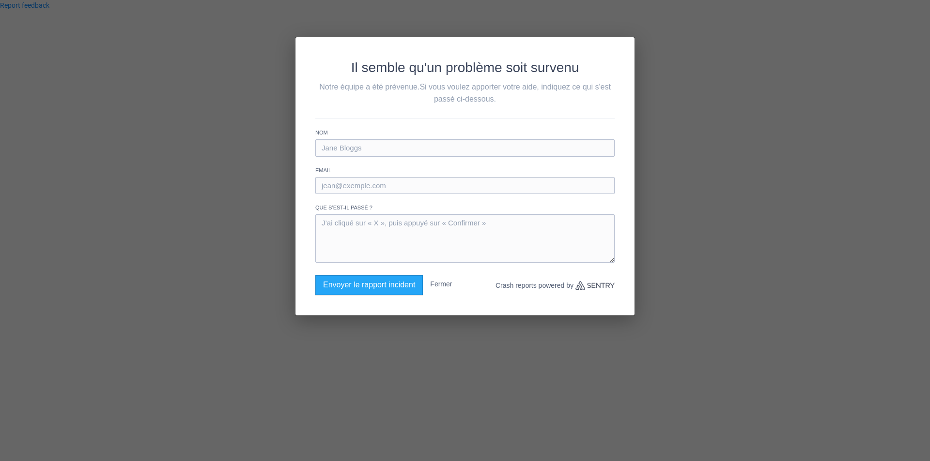
click at [681, 286] on div "Il semble qu'un problème soit survenu Notre équipe a été prévenue. Si vous voul…" at bounding box center [465, 230] width 930 height 461
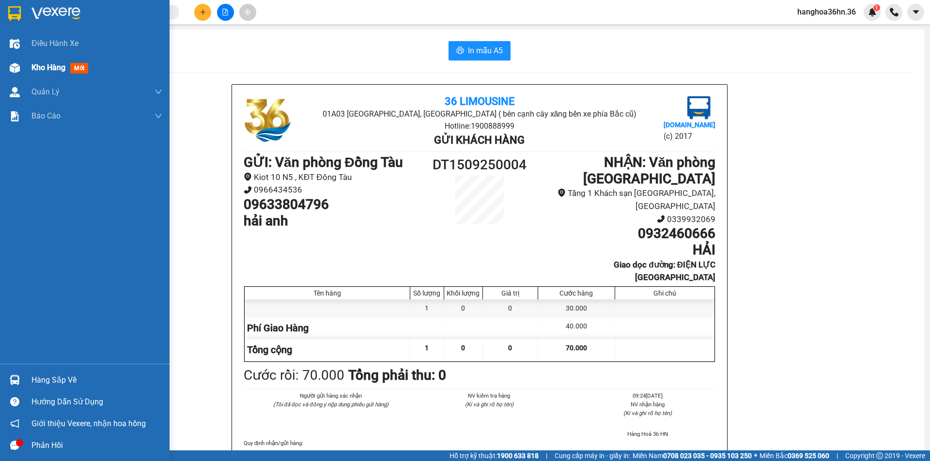
click at [52, 74] on div "Kho hàng mới" at bounding box center [96, 68] width 131 height 24
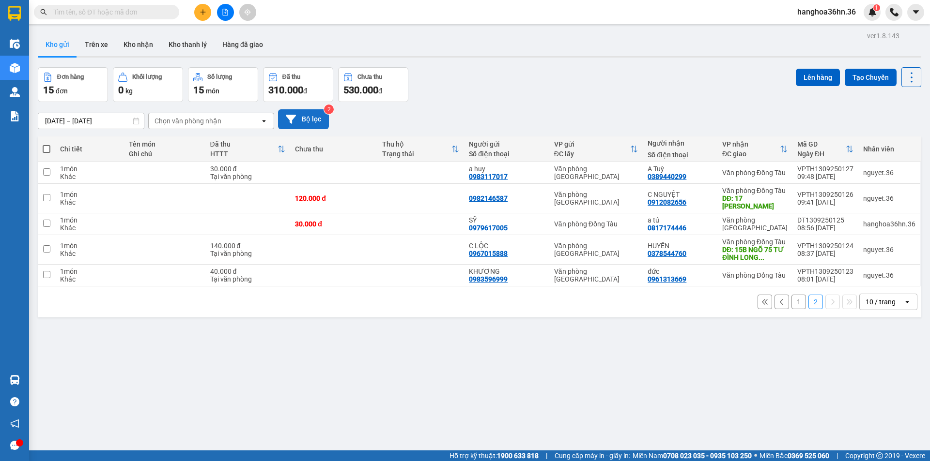
click at [307, 122] on button "Bộ lọc" at bounding box center [303, 119] width 51 height 20
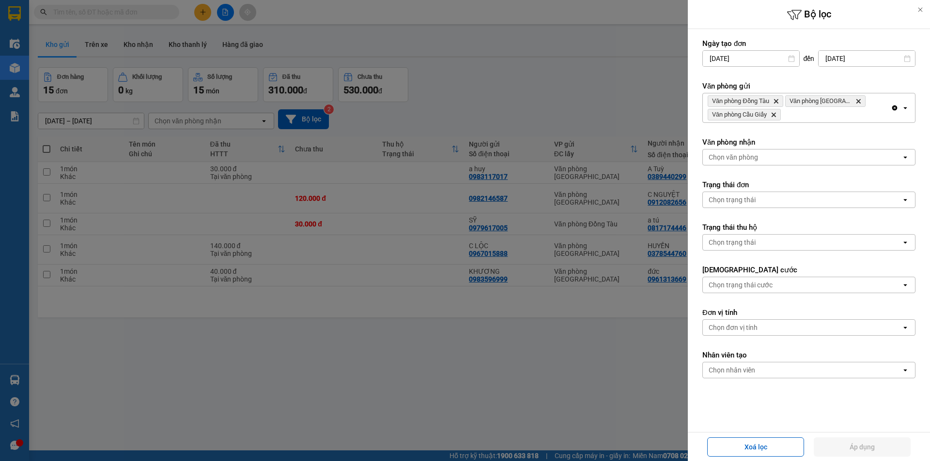
click at [725, 56] on input "[DATE]" at bounding box center [751, 58] width 96 height 15
click at [840, 56] on input "[DATE]" at bounding box center [866, 58] width 96 height 15
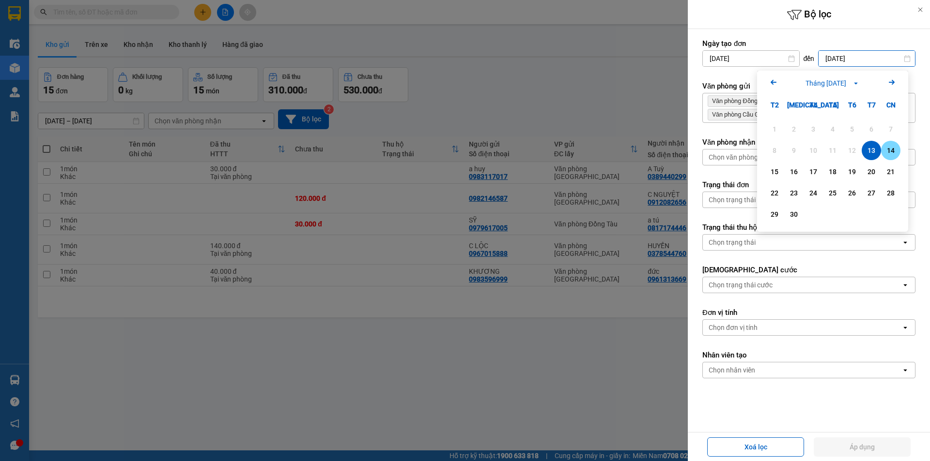
click at [893, 148] on div "14" at bounding box center [891, 151] width 14 height 12
type input "[DATE]"
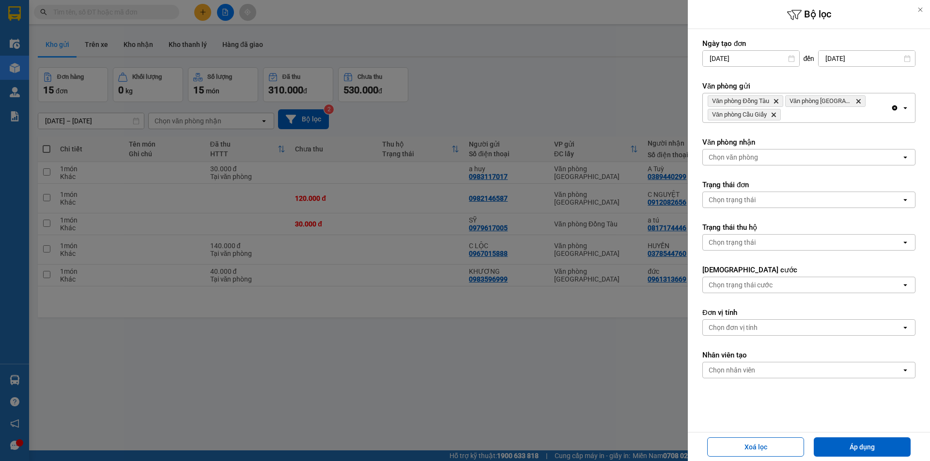
click at [725, 58] on input "[DATE]" at bounding box center [751, 58] width 96 height 15
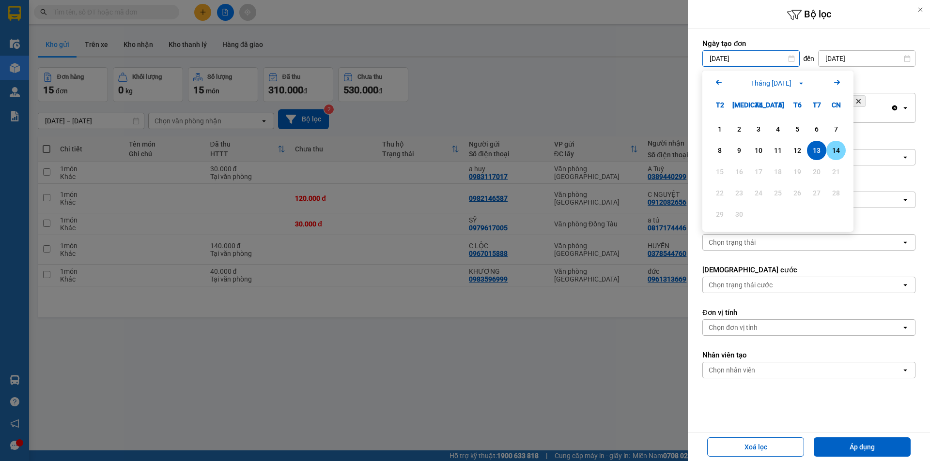
click at [837, 151] on div "14" at bounding box center [836, 151] width 14 height 12
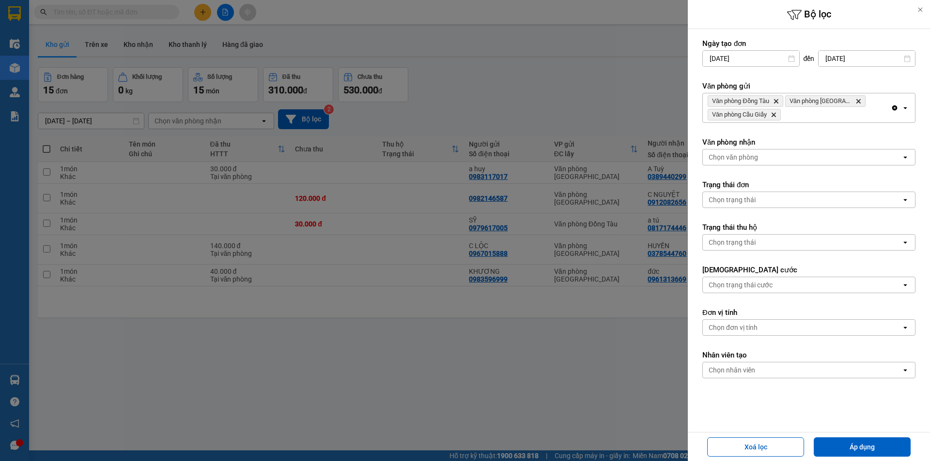
type input "[DATE]"
click at [854, 443] on button "Áp dụng" at bounding box center [861, 447] width 97 height 19
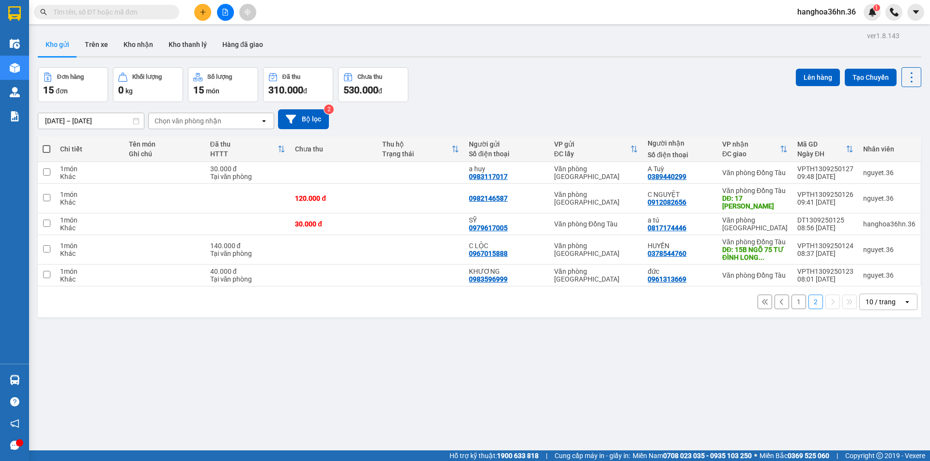
type input "14/09/2025 – 14/09/2025"
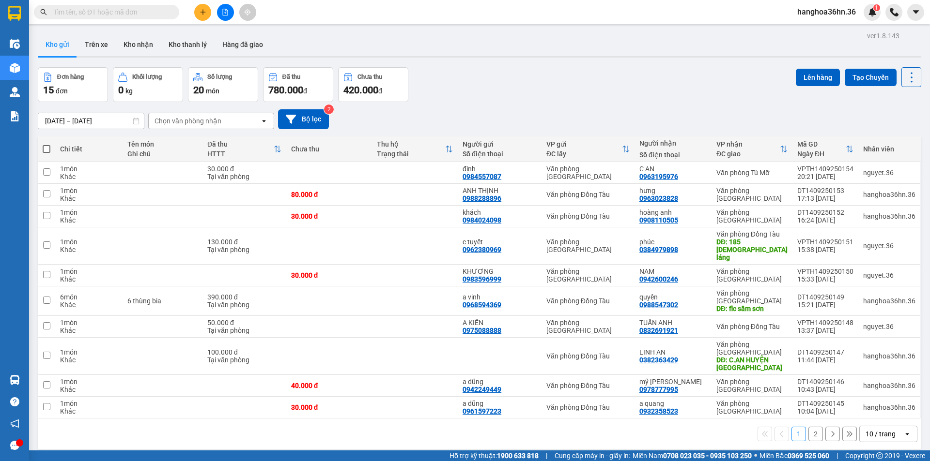
click at [206, 14] on button at bounding box center [202, 12] width 17 height 17
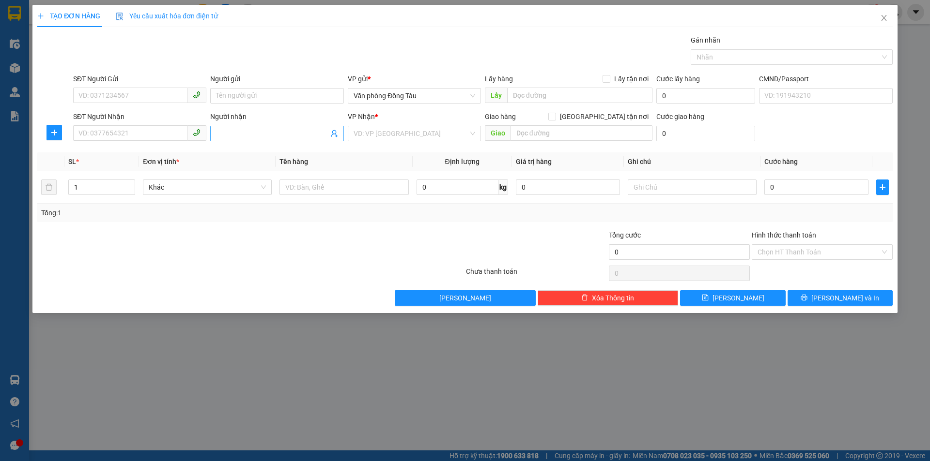
click at [239, 135] on input "Người nhận" at bounding box center [272, 133] width 112 height 11
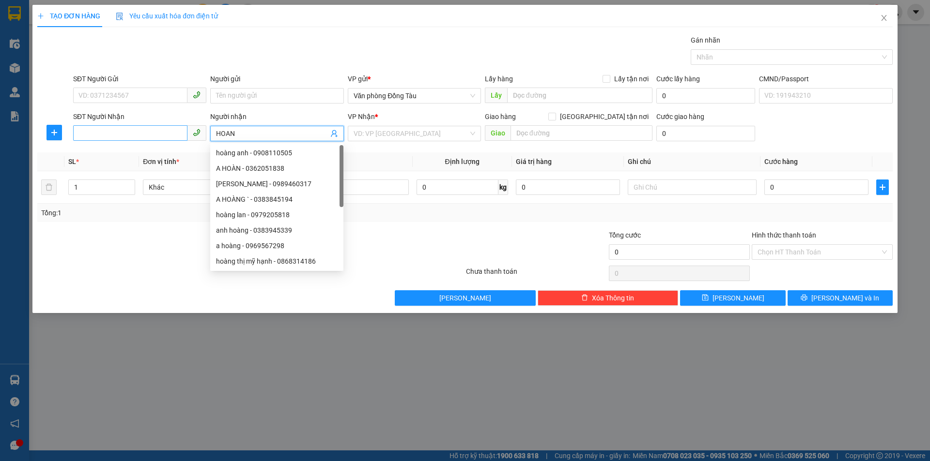
type input "HOAN"
click at [132, 128] on input "SĐT Người Nhận" at bounding box center [130, 132] width 114 height 15
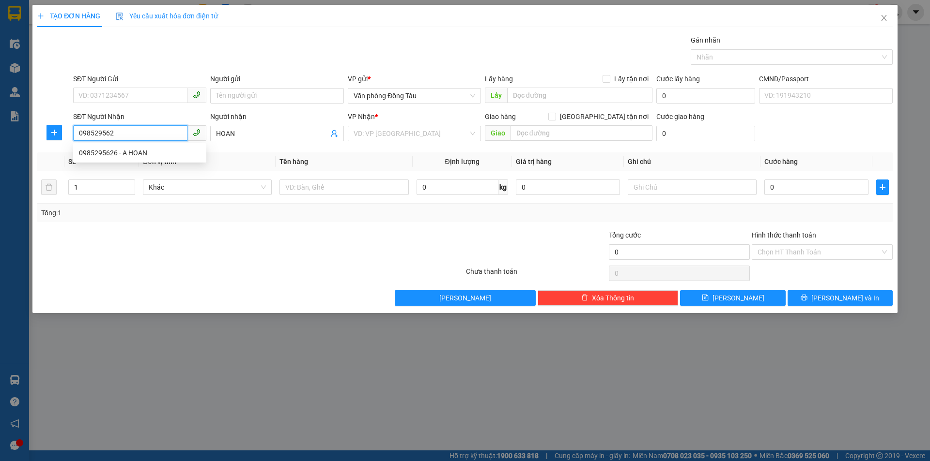
type input "0985295626"
click at [132, 156] on div "0985295626 - A HOAN" at bounding box center [140, 153] width 122 height 11
type input "A HOAN"
type input "0985295626"
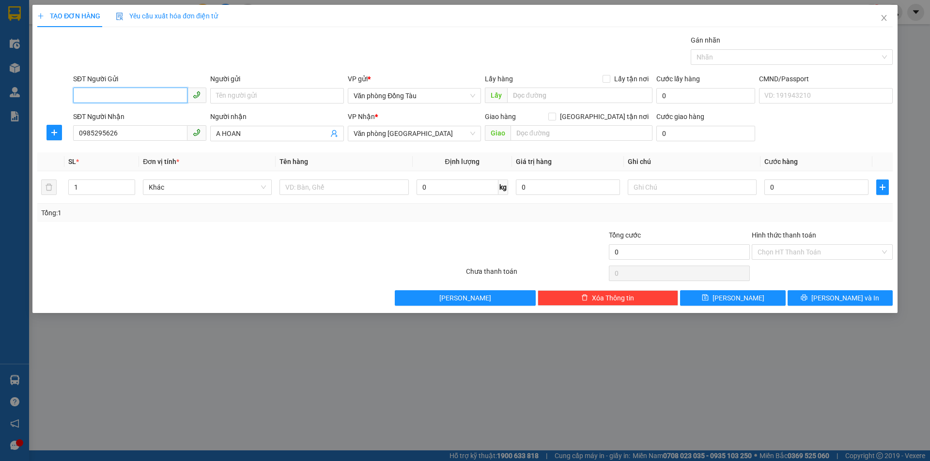
click at [126, 91] on input "SĐT Người Gửi" at bounding box center [130, 95] width 114 height 15
click at [248, 95] on input "Người gửi" at bounding box center [276, 95] width 133 height 15
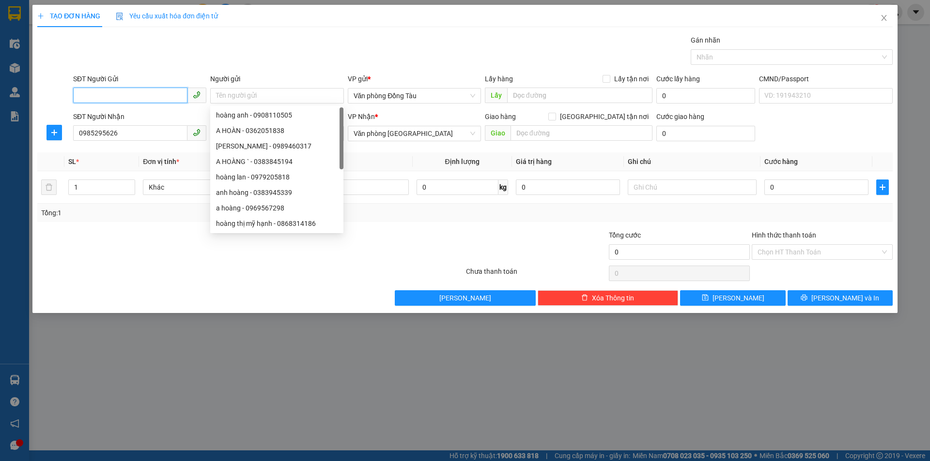
click at [158, 95] on input "SĐT Người Gửi" at bounding box center [130, 95] width 114 height 15
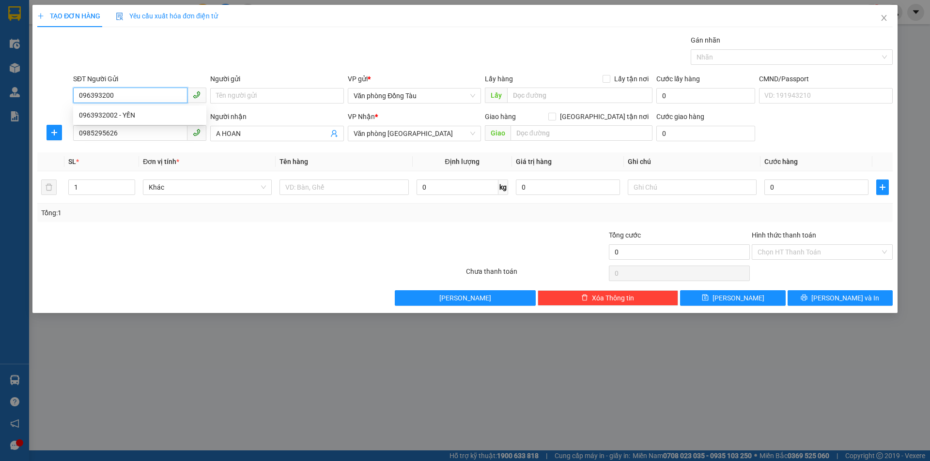
type input "0963932002"
click at [143, 116] on div "0963932002 - YẾN" at bounding box center [140, 115] width 122 height 11
type input "YẾN"
type input "0963932002"
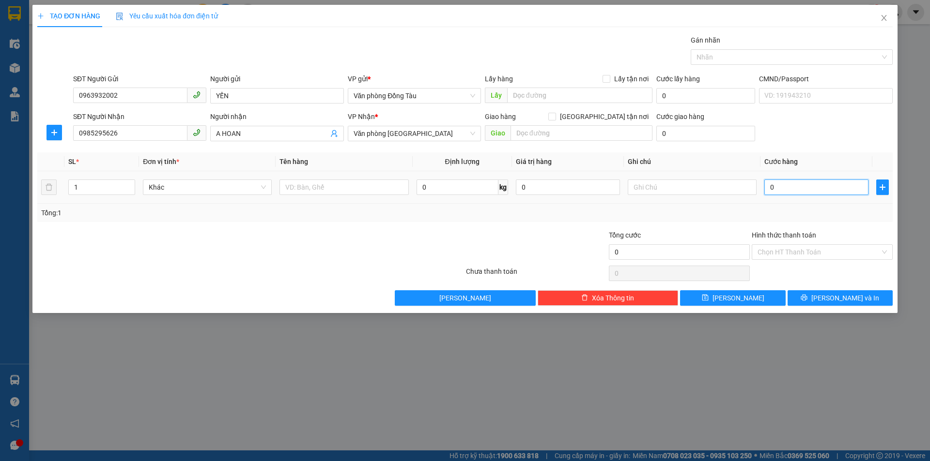
click at [792, 189] on input "0" at bounding box center [816, 187] width 104 height 15
type input "4"
type input "40"
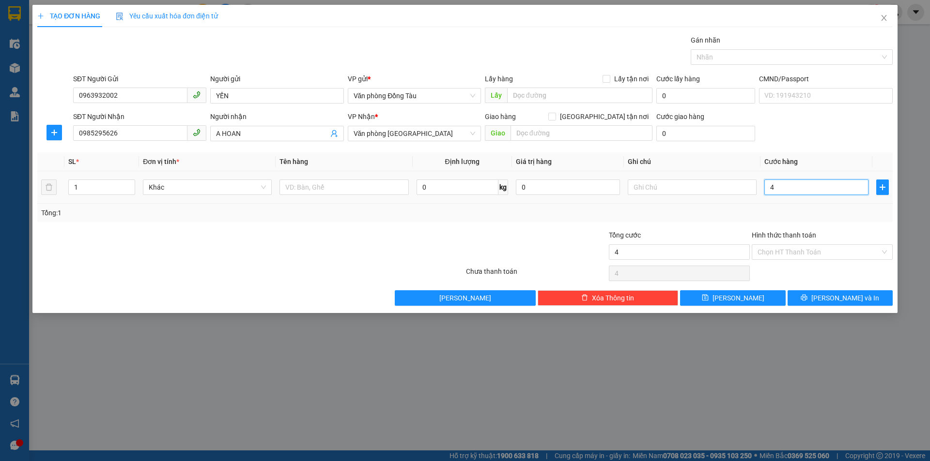
type input "40"
type input "400"
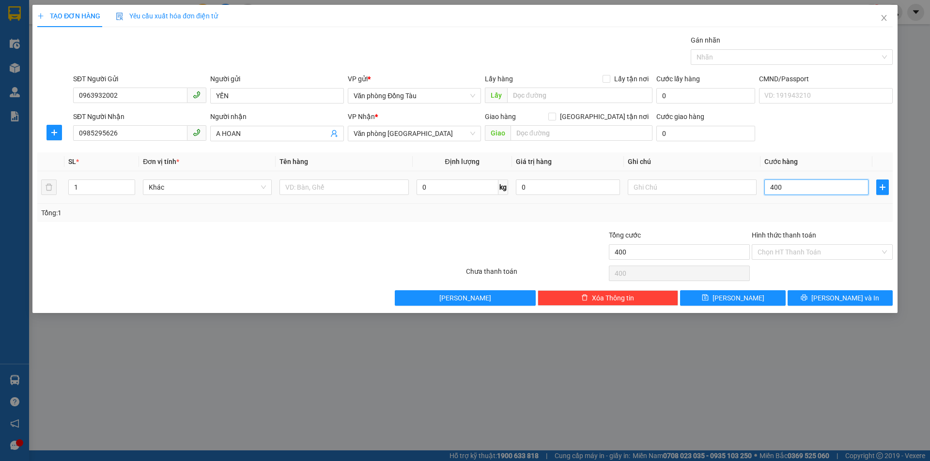
type input "4.000"
type input "40.000"
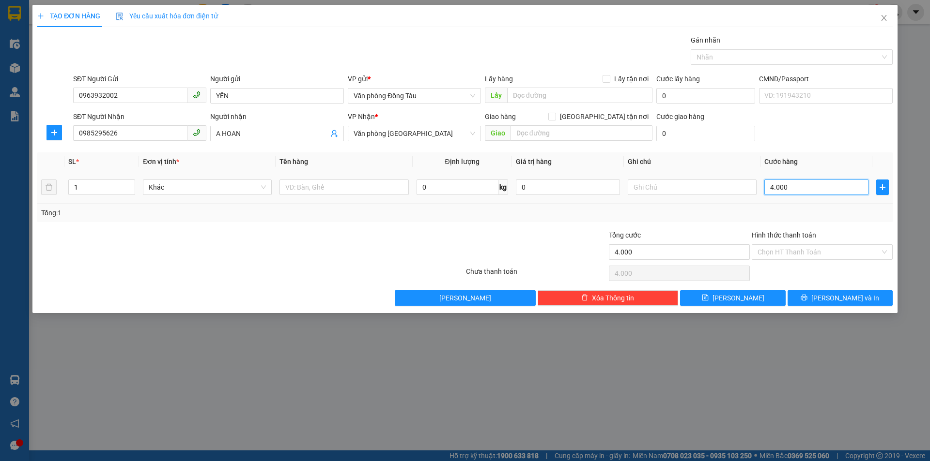
type input "40.000"
click at [835, 299] on span "[PERSON_NAME] và In" at bounding box center [845, 298] width 68 height 11
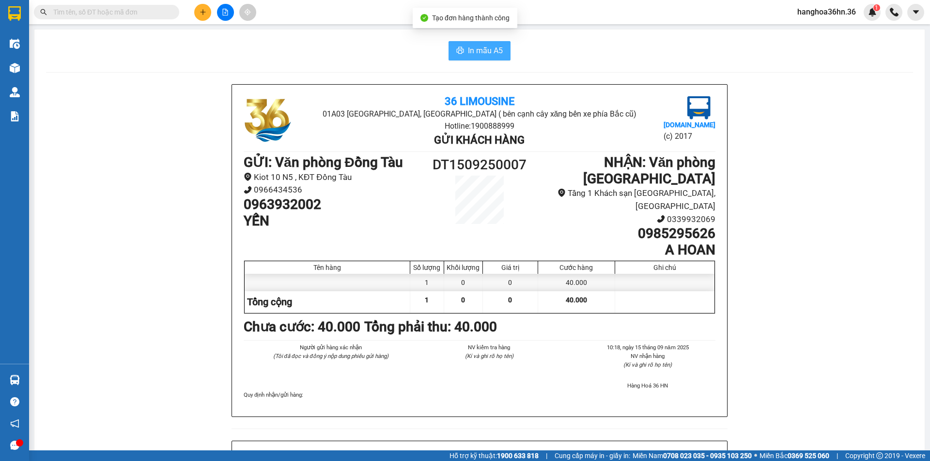
click at [485, 51] on span "In mẫu A5" at bounding box center [485, 51] width 35 height 12
click at [202, 15] on icon "plus" at bounding box center [202, 12] width 7 height 7
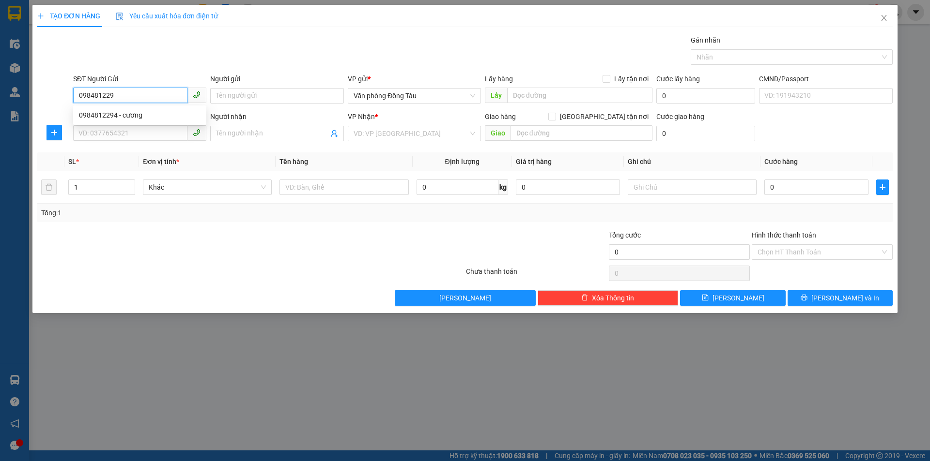
type input "0984812294"
click at [149, 111] on div "0984812294 - cương" at bounding box center [140, 115] width 122 height 11
type input "cương"
type input "0984812294"
click at [143, 132] on input "SĐT Người Nhận" at bounding box center [130, 132] width 114 height 15
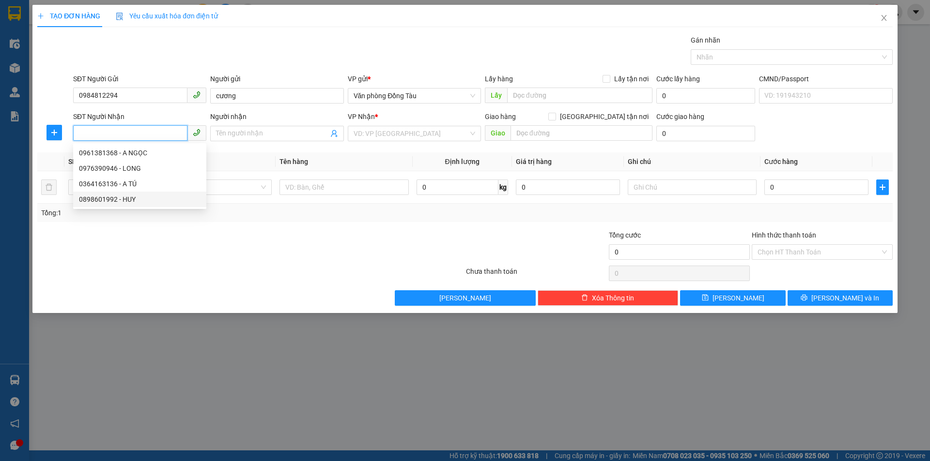
click at [143, 198] on div "0898601992 - HUY" at bounding box center [140, 199] width 122 height 11
type input "0898601992"
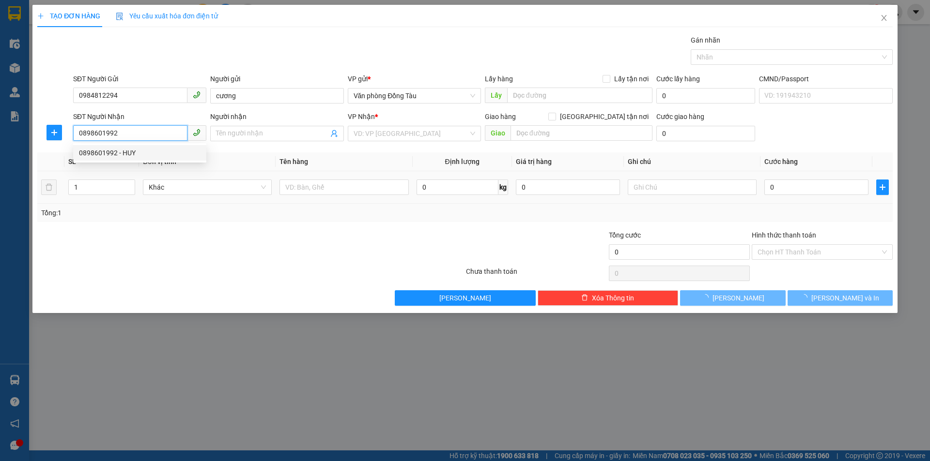
type input "HUY"
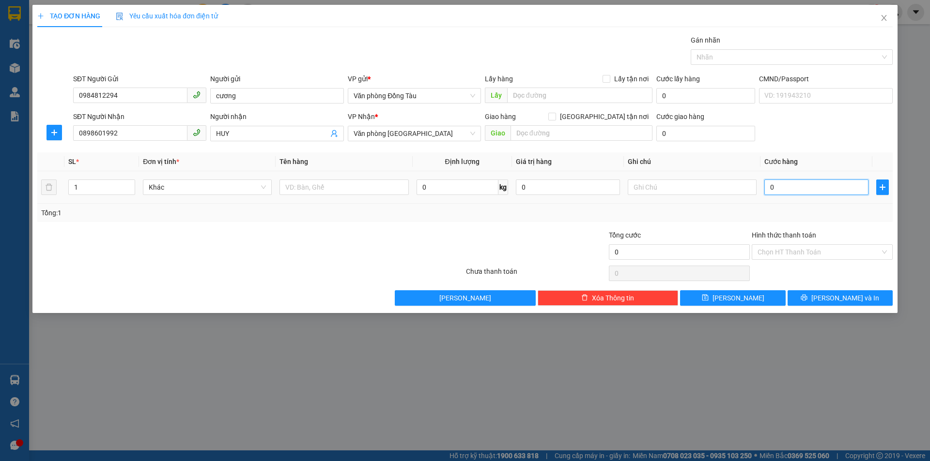
click at [766, 185] on input "0" at bounding box center [816, 187] width 104 height 15
type input "3"
type input "30"
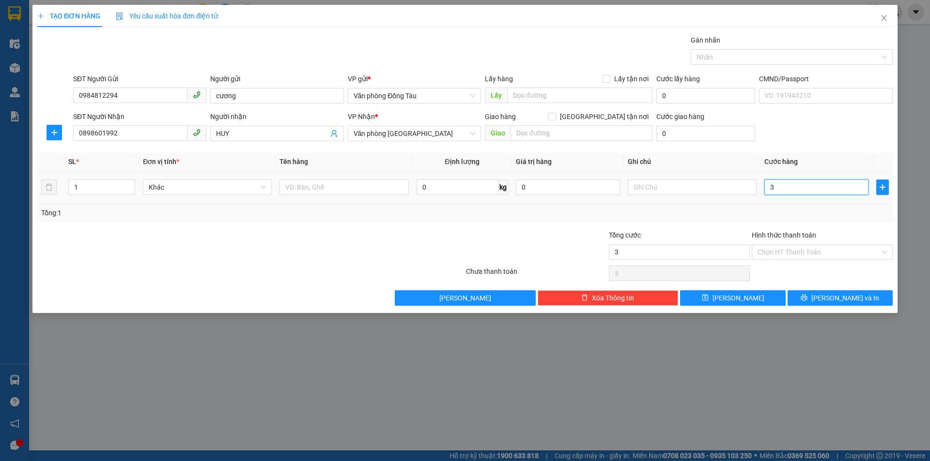
type input "30"
type input "300"
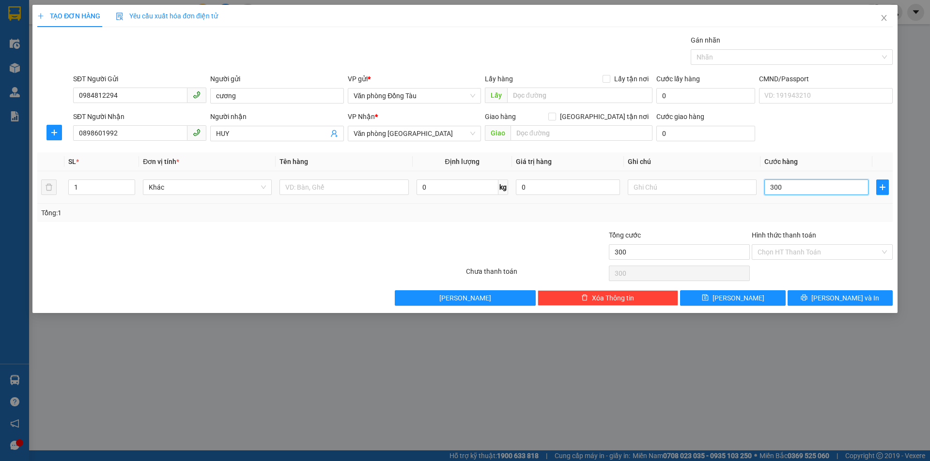
type input "3.000"
type input "30.000"
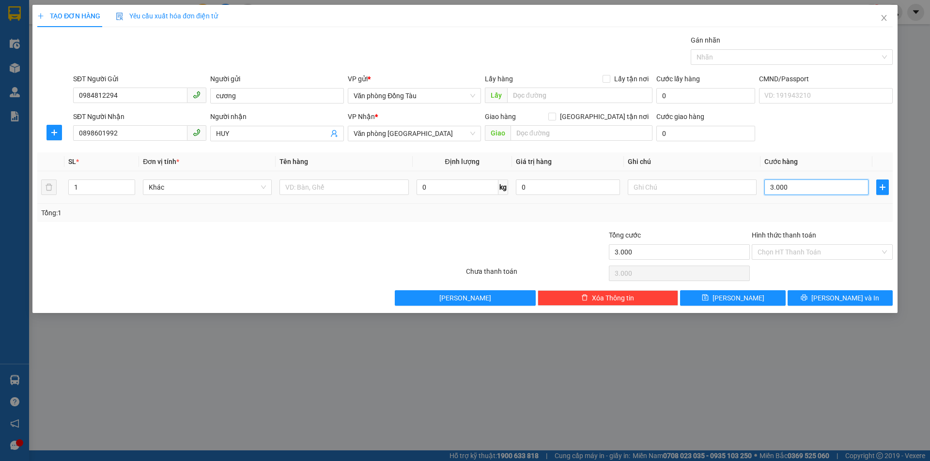
type input "30.000"
click at [854, 299] on span "[PERSON_NAME] và In" at bounding box center [845, 298] width 68 height 11
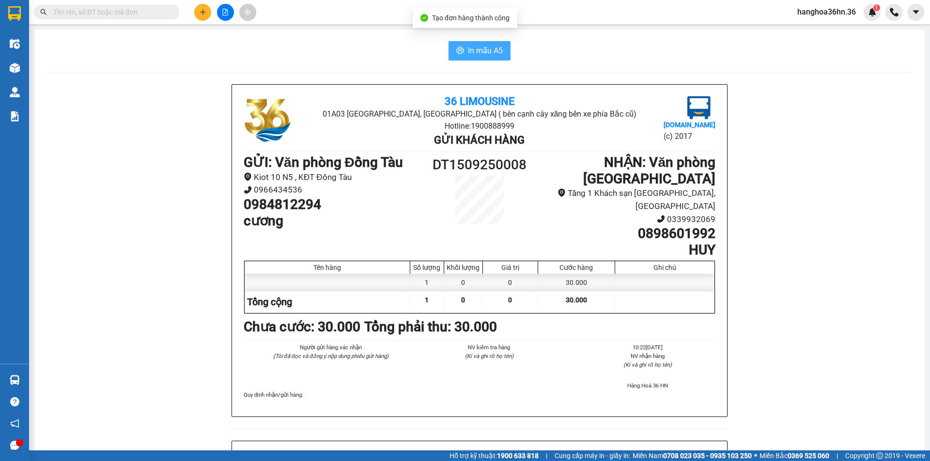
click at [487, 54] on span "In mẫu A5" at bounding box center [485, 51] width 35 height 12
click at [199, 15] on icon "plus" at bounding box center [202, 12] width 7 height 7
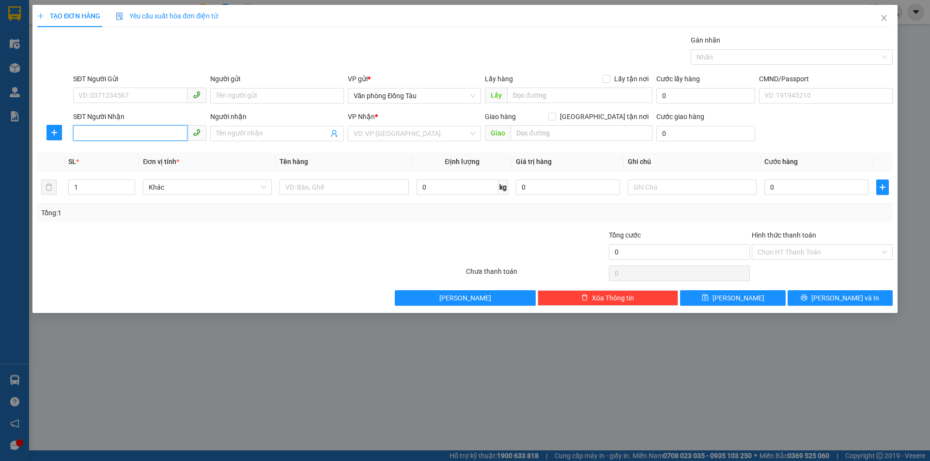
click at [134, 134] on input "SĐT Người Nhận" at bounding box center [130, 132] width 114 height 15
type input "0947585138"
click at [129, 154] on div "0947585138 - ĐỨC" at bounding box center [140, 153] width 122 height 11
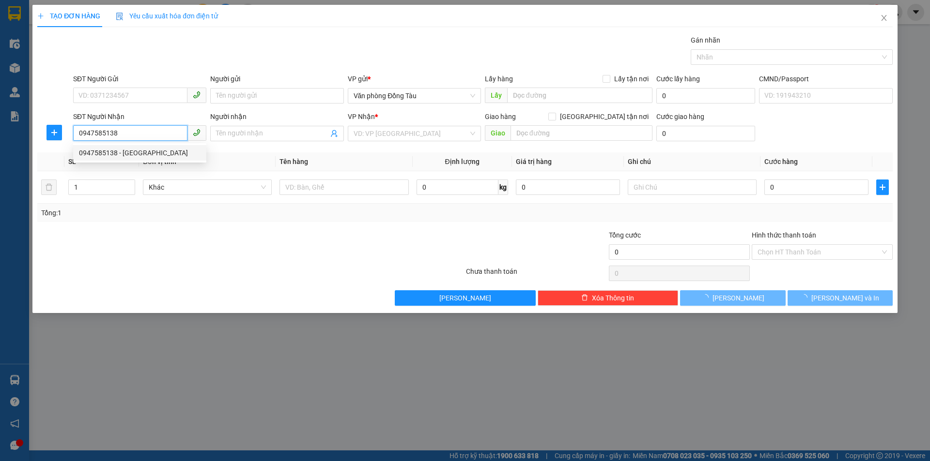
type input "ĐỨC"
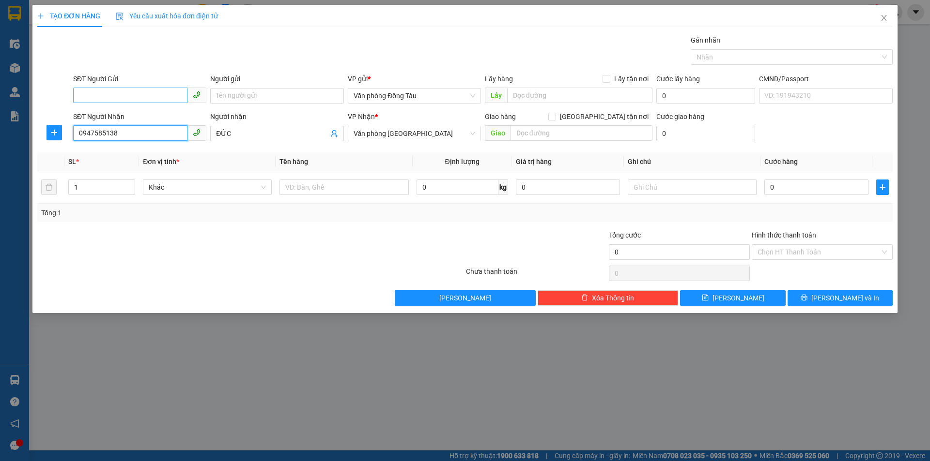
type input "0947585138"
click at [136, 90] on input "SĐT Người Gửi" at bounding box center [130, 95] width 114 height 15
click at [131, 115] on div "0965391461" at bounding box center [140, 115] width 122 height 11
type input "0965391461"
click at [285, 98] on input "Người gửi" at bounding box center [276, 95] width 133 height 15
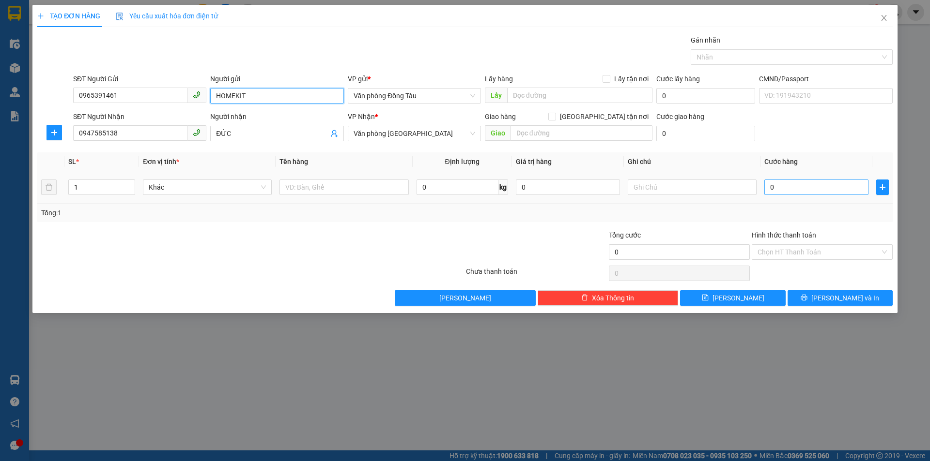
type input "HOMEKIT"
click at [789, 190] on input "0" at bounding box center [816, 187] width 104 height 15
type input "4"
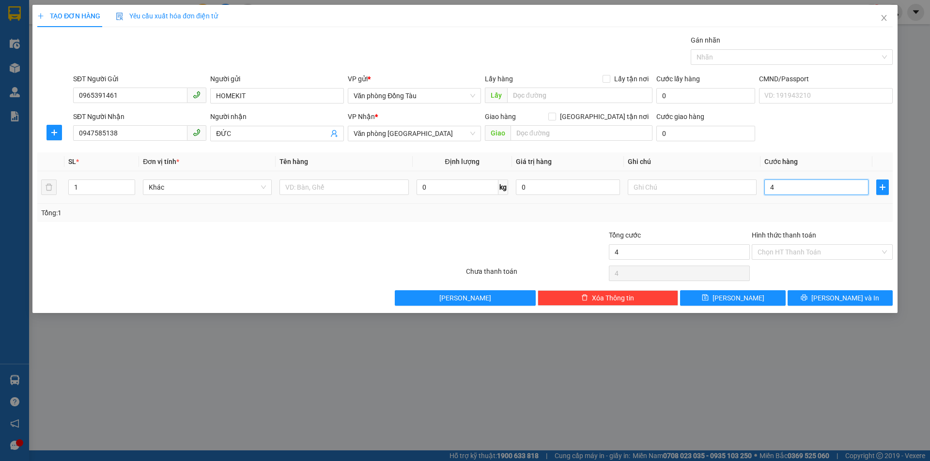
type input "40"
type input "400"
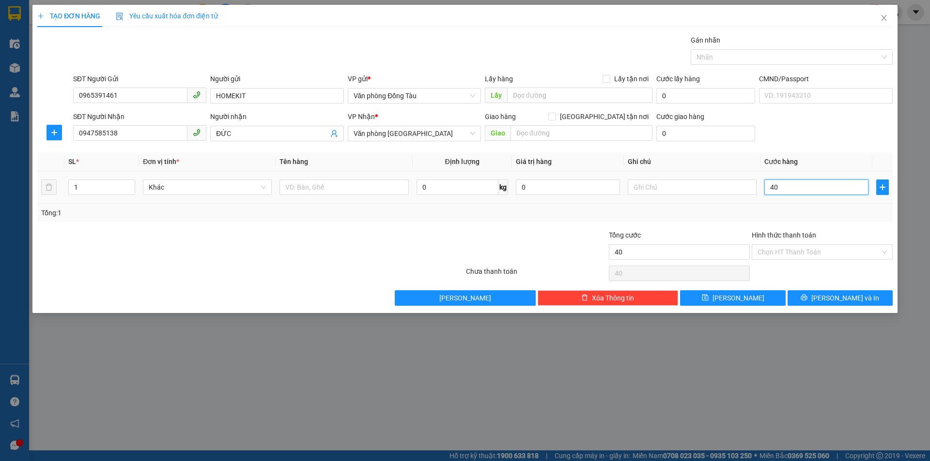
type input "400"
type input "4.000"
type input "40.000"
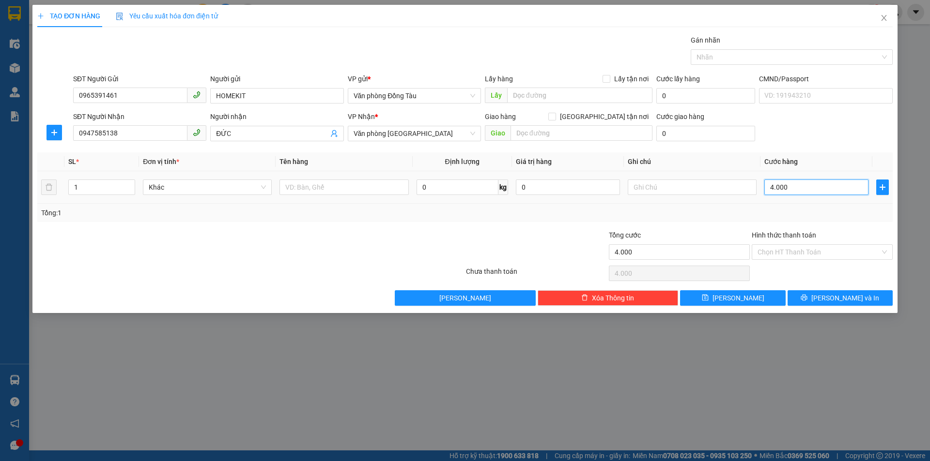
type input "40.000"
click at [845, 301] on span "[PERSON_NAME] và In" at bounding box center [845, 298] width 68 height 11
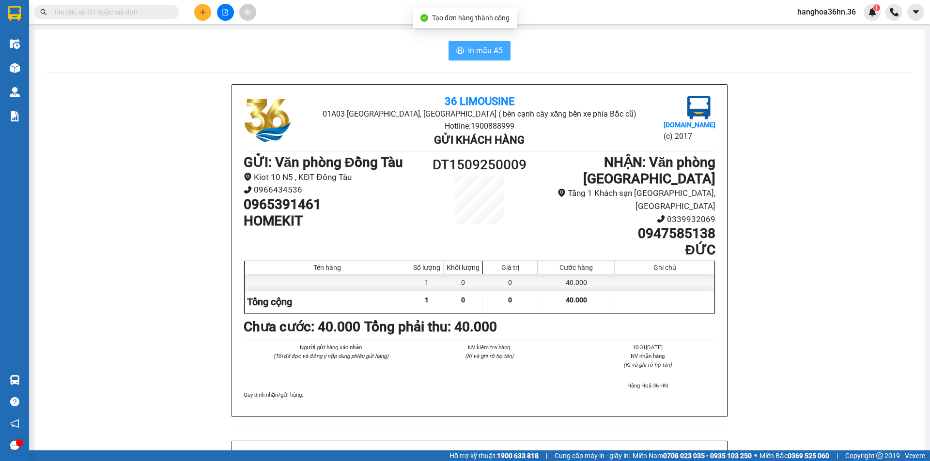
click at [489, 46] on span "In mẫu A5" at bounding box center [485, 51] width 35 height 12
